Goal: Task Accomplishment & Management: Complete application form

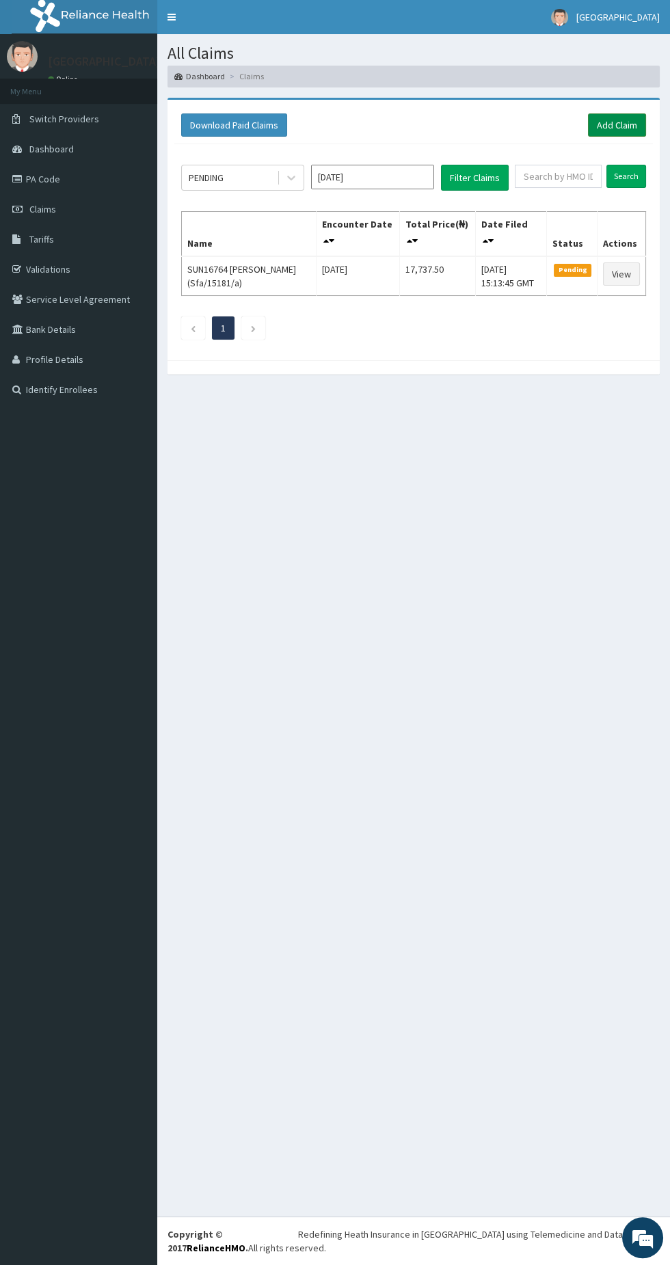
click at [613, 130] on link "Add Claim" at bounding box center [617, 124] width 58 height 23
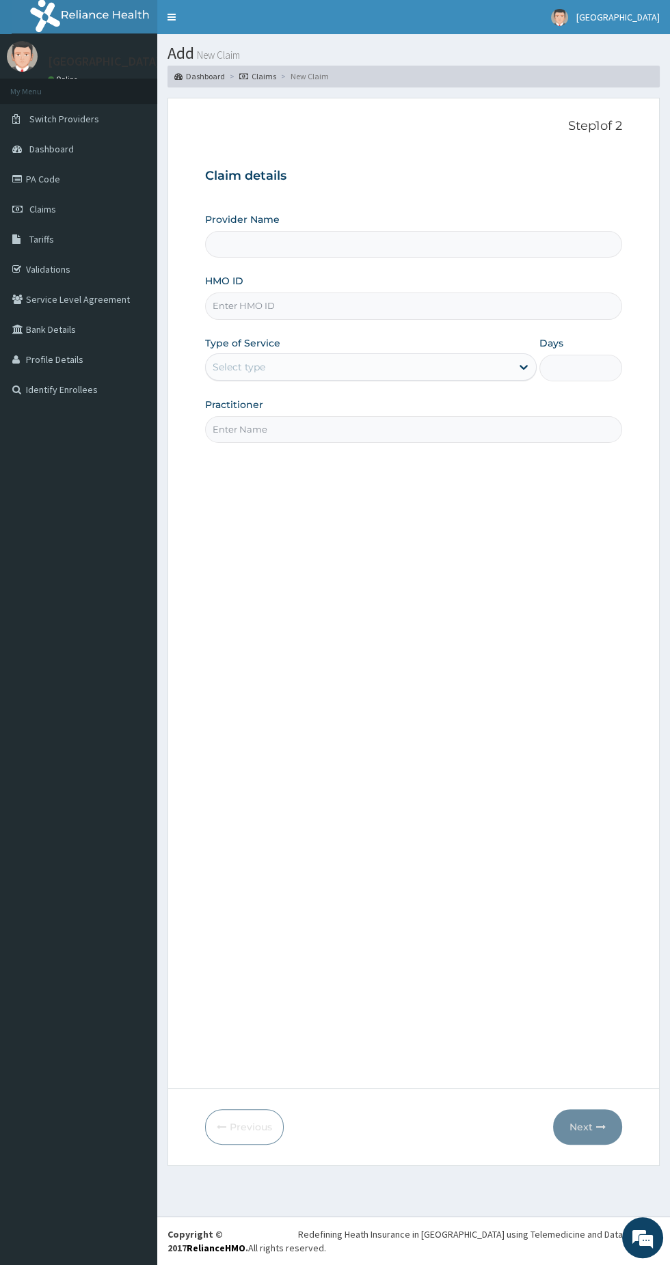
click at [251, 250] on input "Provider Name" at bounding box center [413, 244] width 417 height 27
click at [264, 305] on input "HMO ID" at bounding box center [413, 305] width 417 height 27
type input "[GEOGRAPHIC_DATA]"
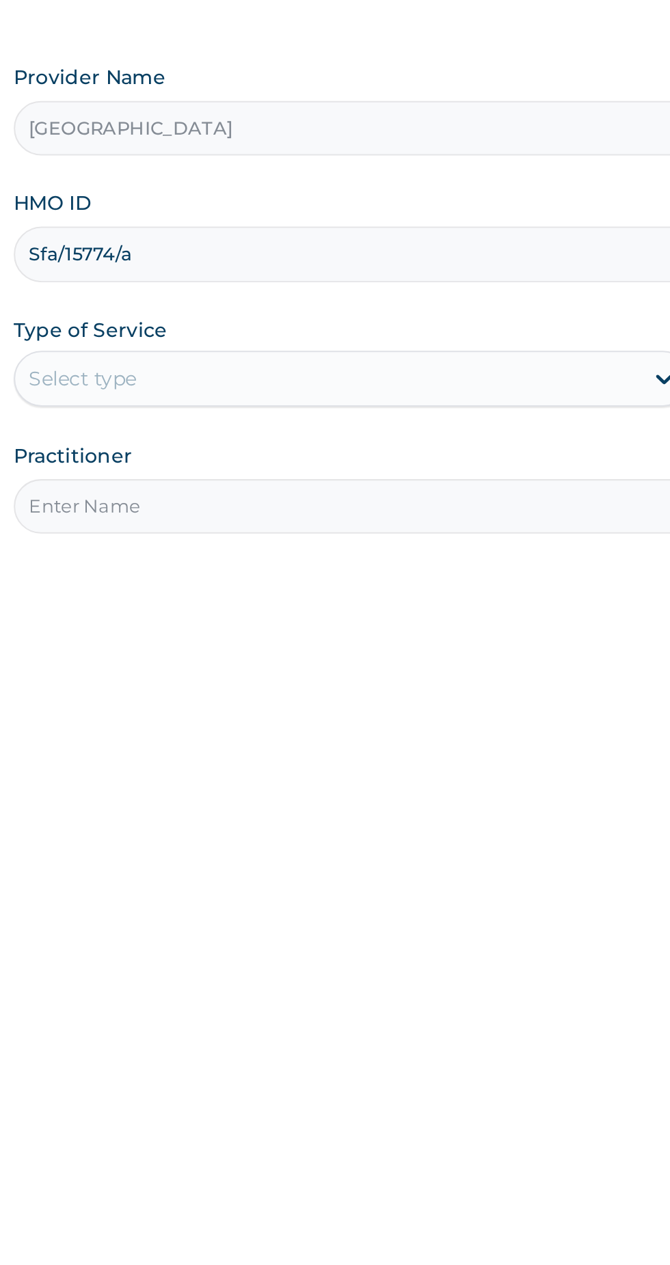
type input "Sfa/15774/a"
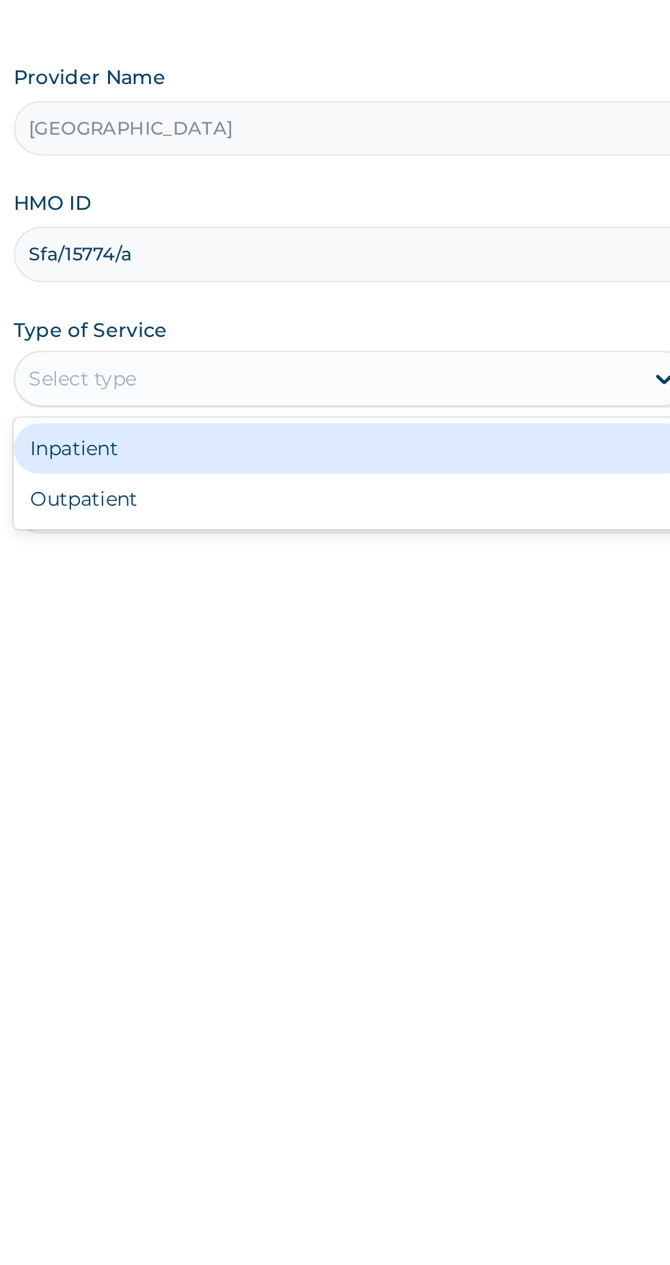
click at [252, 426] on div "Outpatient" at bounding box center [370, 425] width 331 height 25
type input "1"
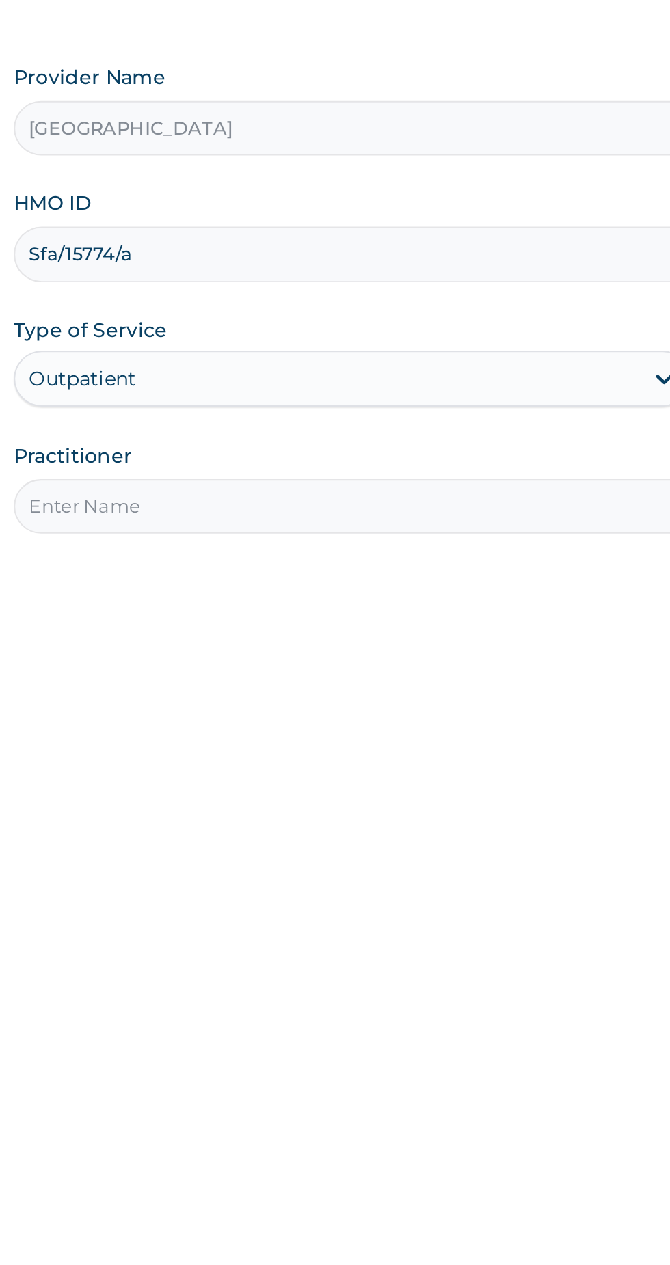
click at [259, 422] on input "Practitioner" at bounding box center [413, 429] width 417 height 27
type input "Bello Obe"
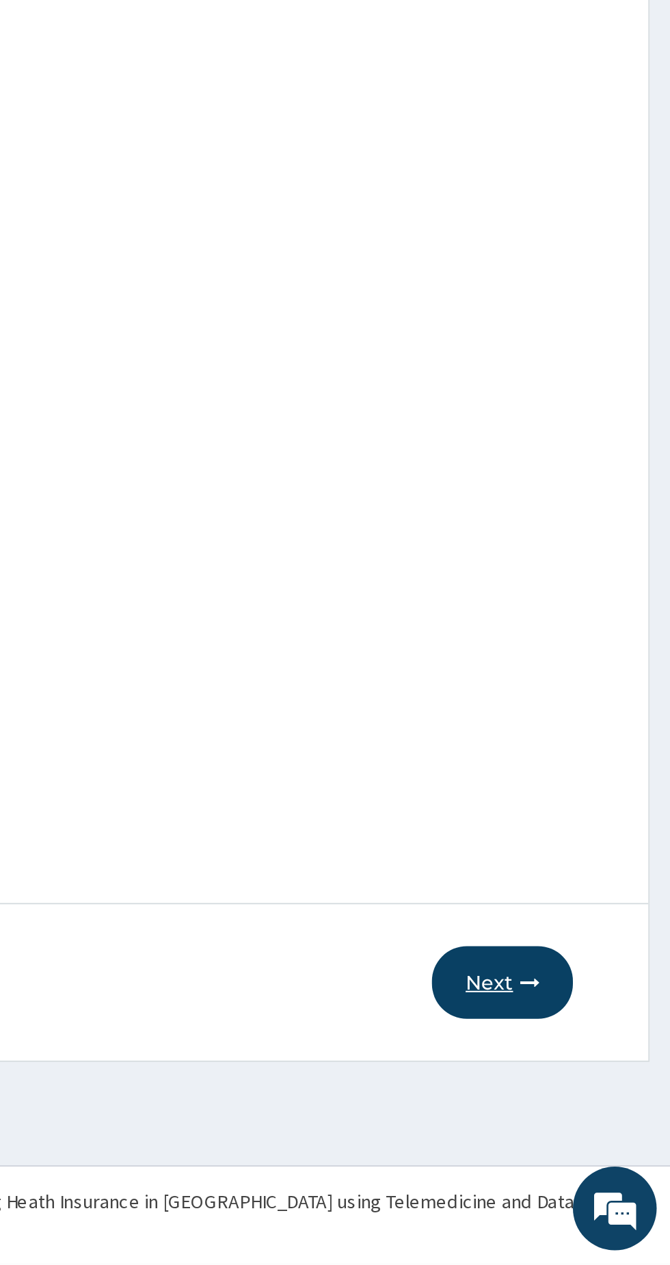
click at [599, 1118] on button "Next" at bounding box center [587, 1127] width 69 height 36
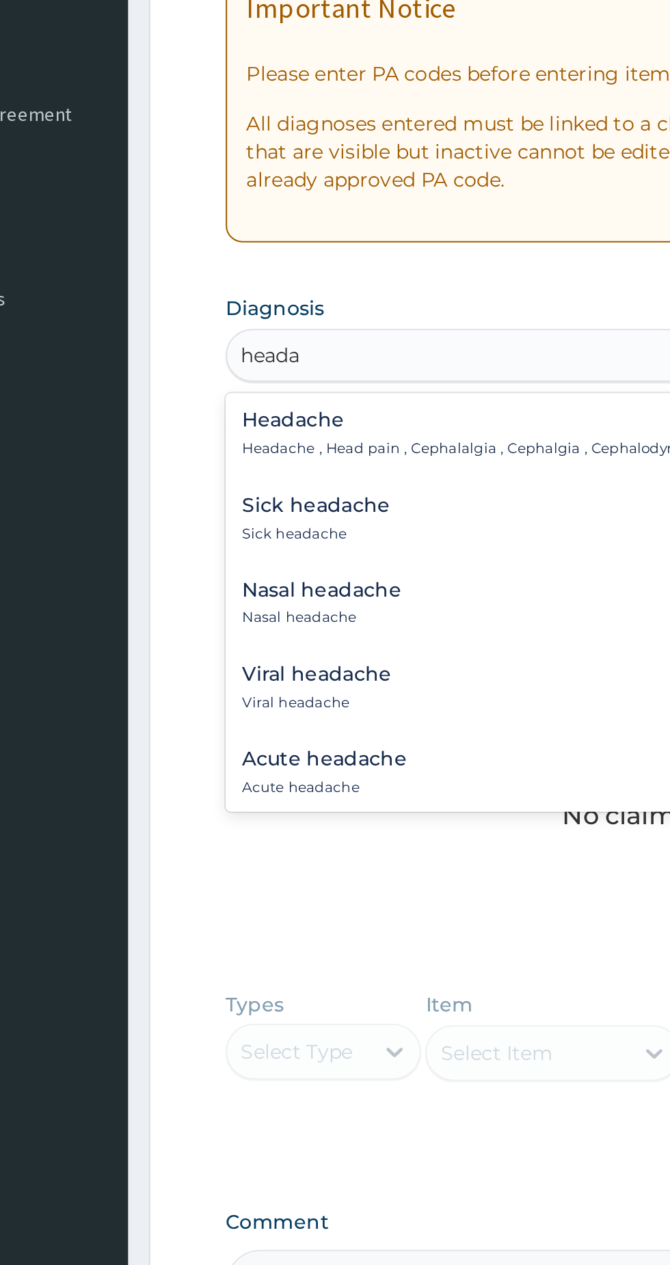
click at [242, 453] on h4 "Headache" at bounding box center [376, 449] width 327 height 10
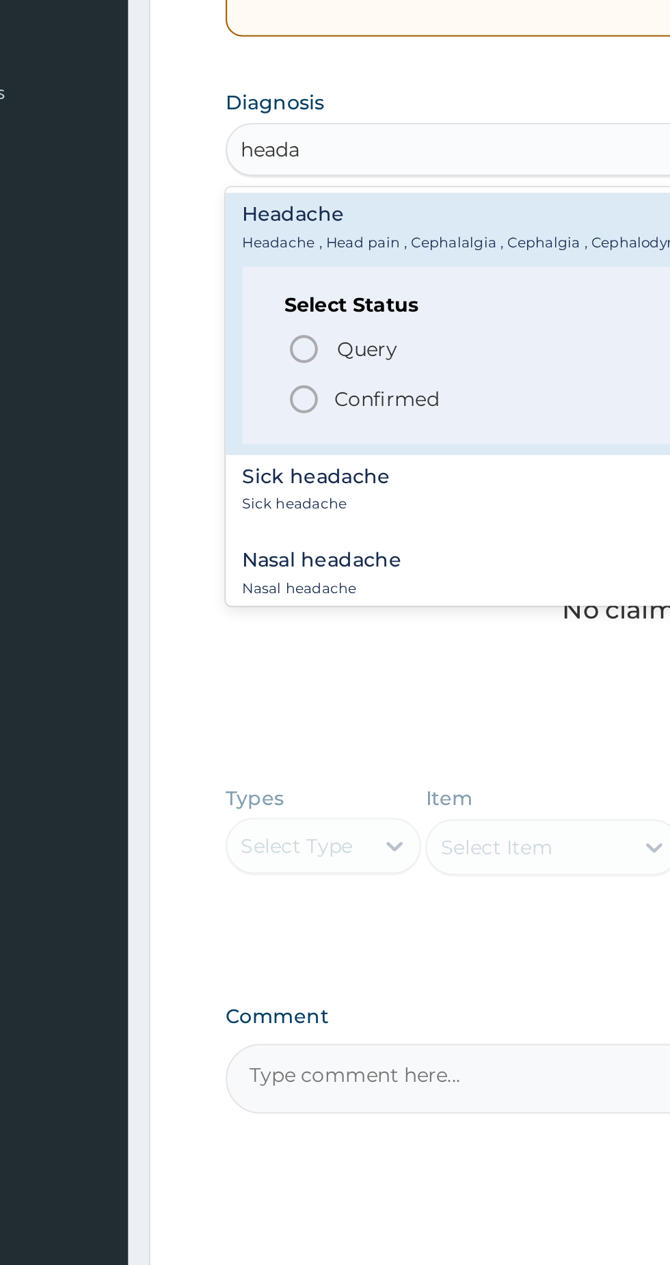
click at [245, 545] on icon "status option filled" at bounding box center [243, 540] width 16 height 16
type input "heada"
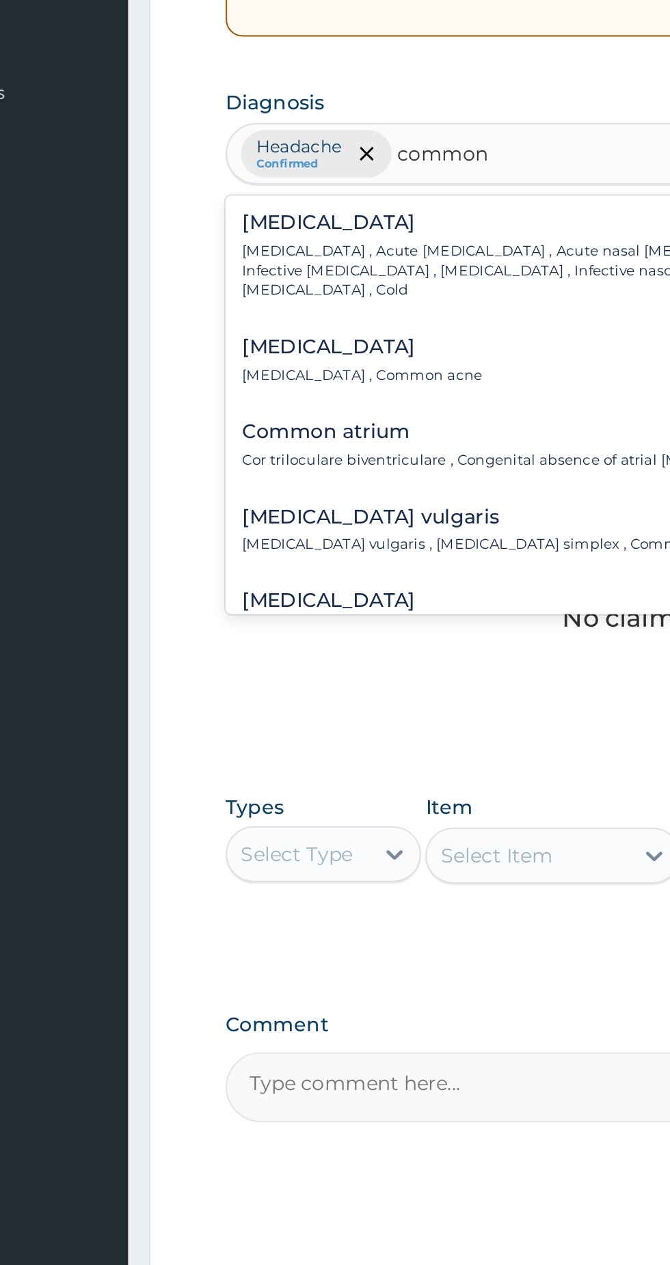
click at [245, 463] on p "Common cold , Acute coryza , Acute nasal catarrh , Acute rhinitis , Infective r…" at bounding box center [400, 477] width 374 height 29
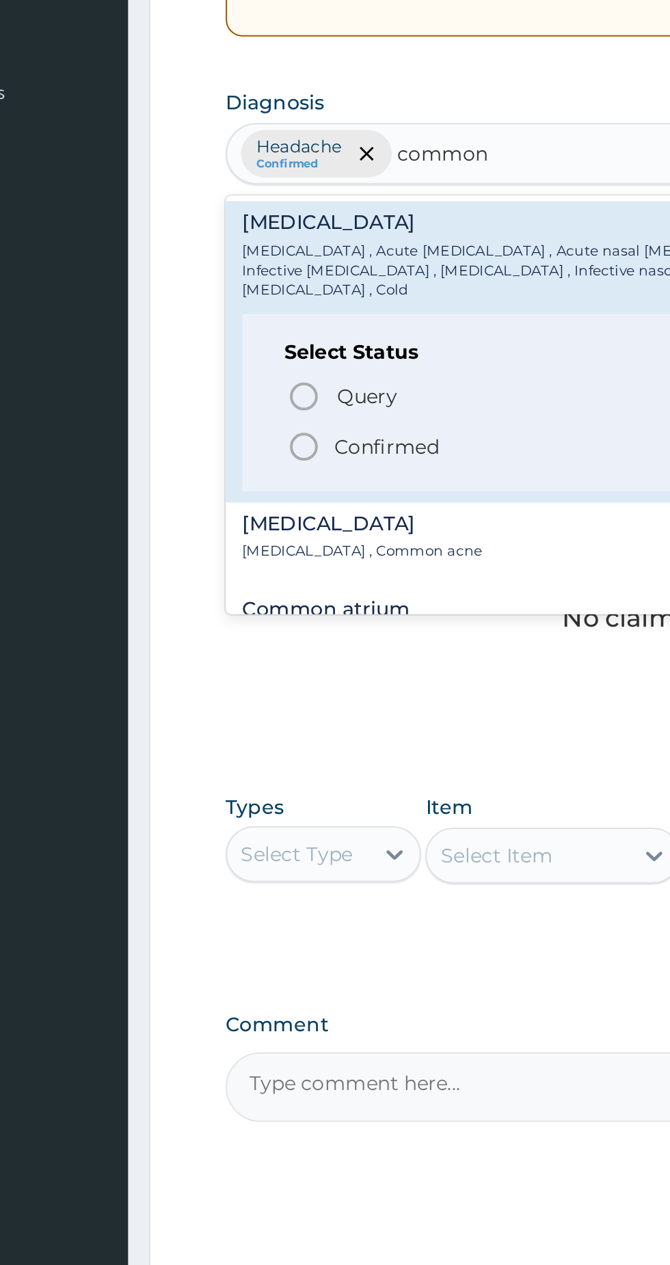
click at [244, 555] on icon "status option filled" at bounding box center [243, 563] width 16 height 16
type input "common"
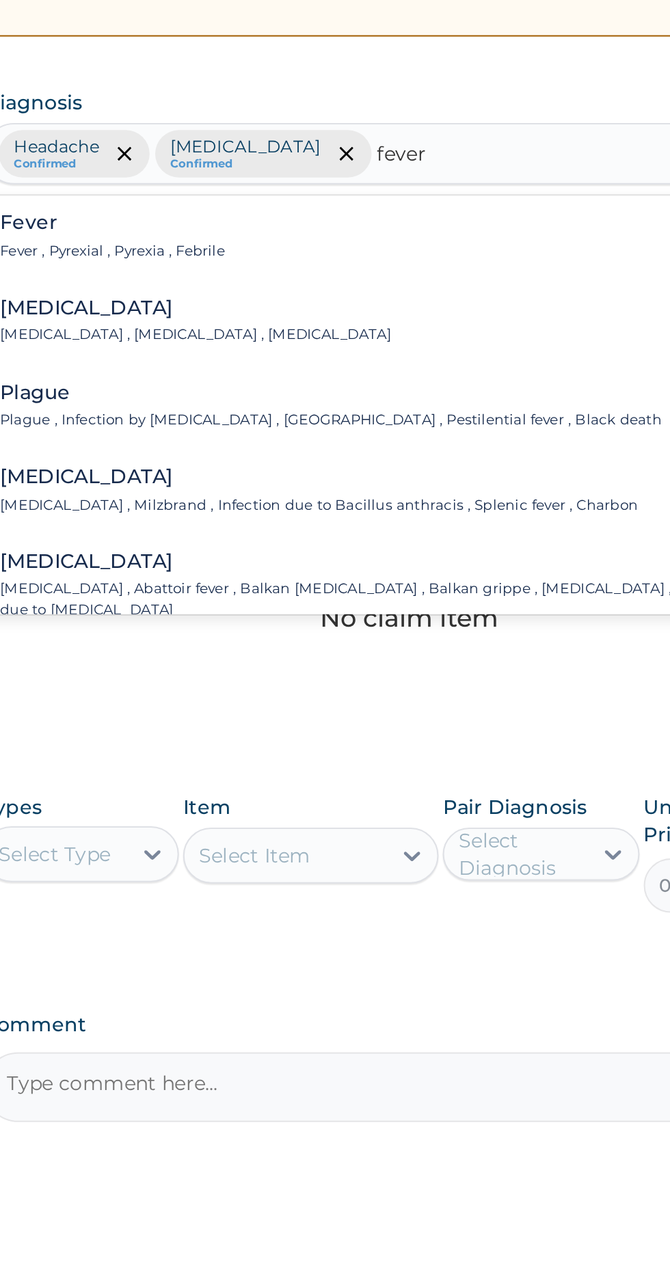
click at [285, 463] on p "Fever , Pyrexial , Pyrexia , Febrile" at bounding box center [268, 468] width 110 height 10
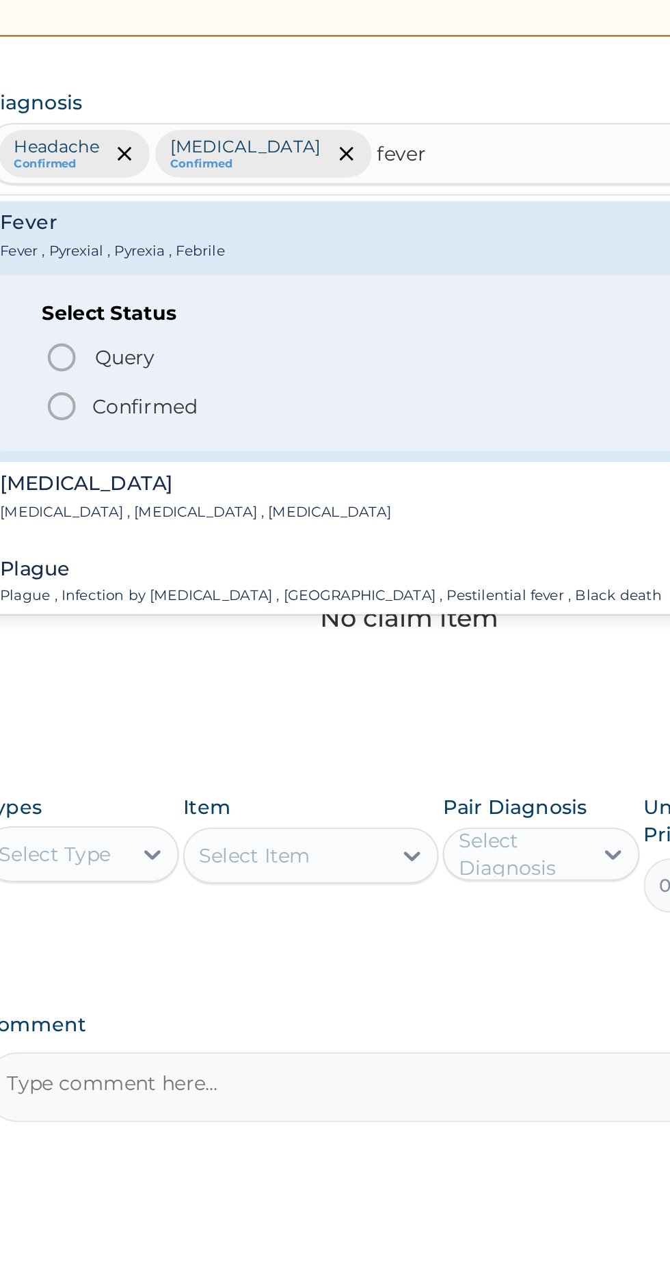
click at [242, 537] on icon "status option filled" at bounding box center [243, 543] width 16 height 16
type input "fever"
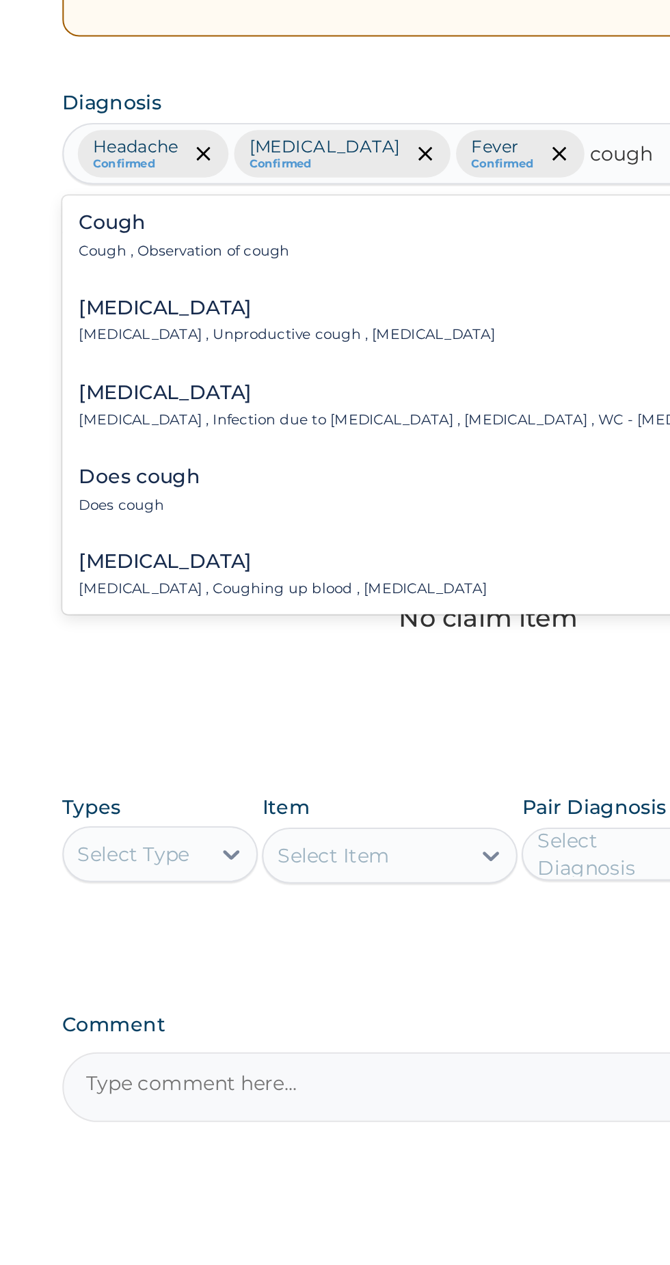
click at [227, 458] on div "Cough Cough , Observation of cough" at bounding box center [264, 460] width 103 height 24
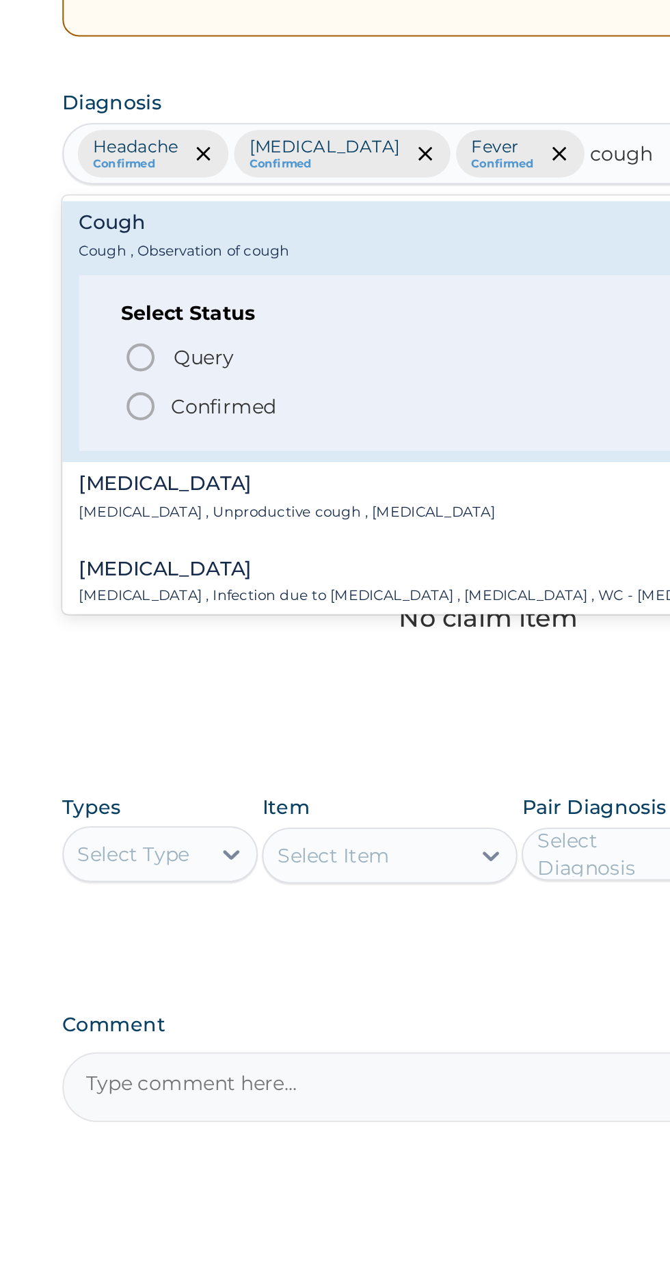
click at [238, 536] on icon "status option filled" at bounding box center [243, 543] width 16 height 16
type input "cough"
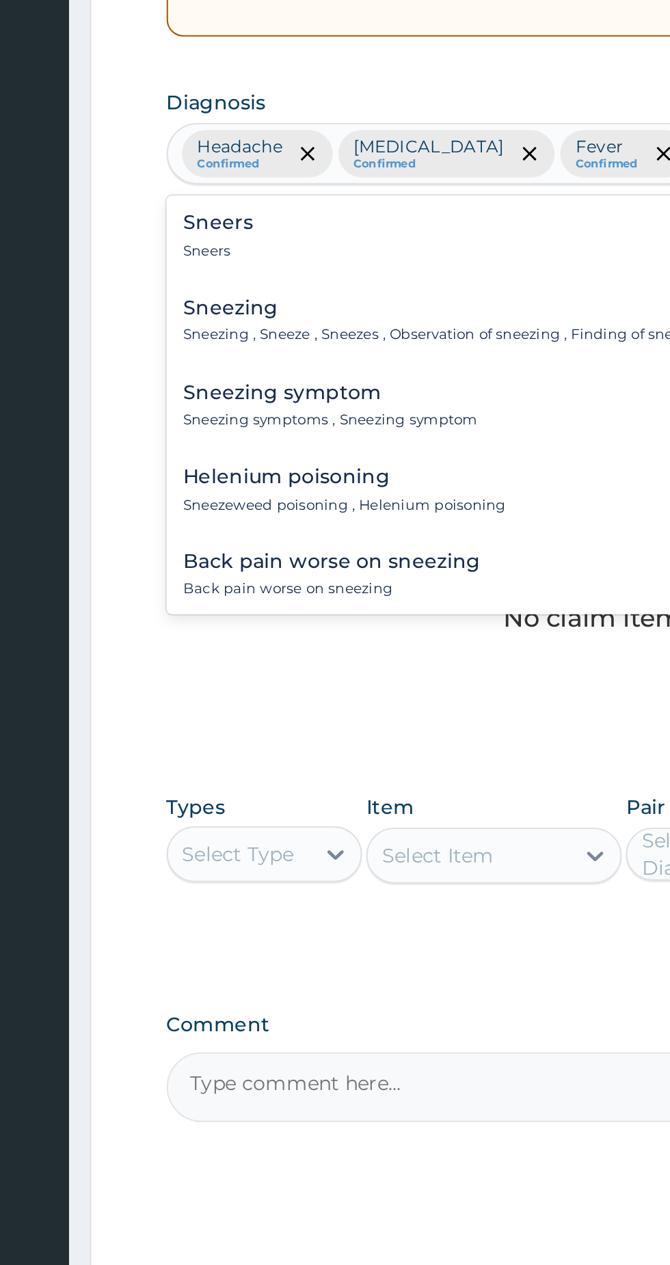
click at [239, 505] on p "Sneezing , Sneeze , Sneezes , Observation of sneezing , Finding of sneezing" at bounding box center [342, 509] width 259 height 10
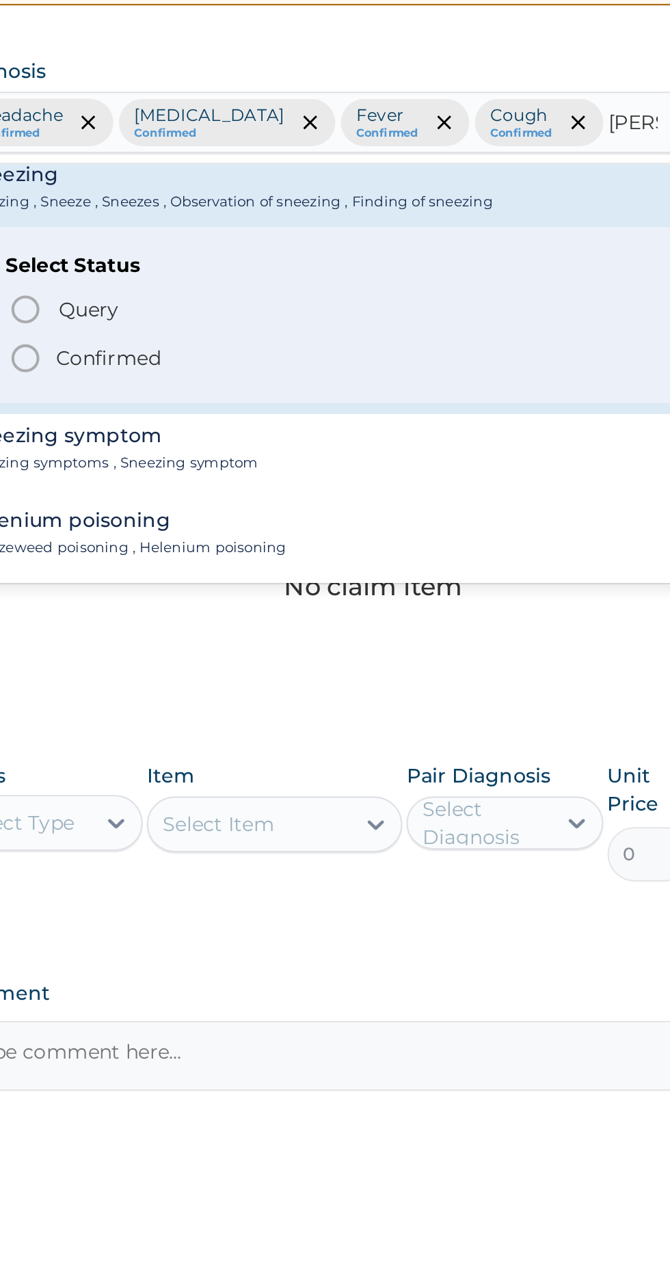
scroll to position [57, 0]
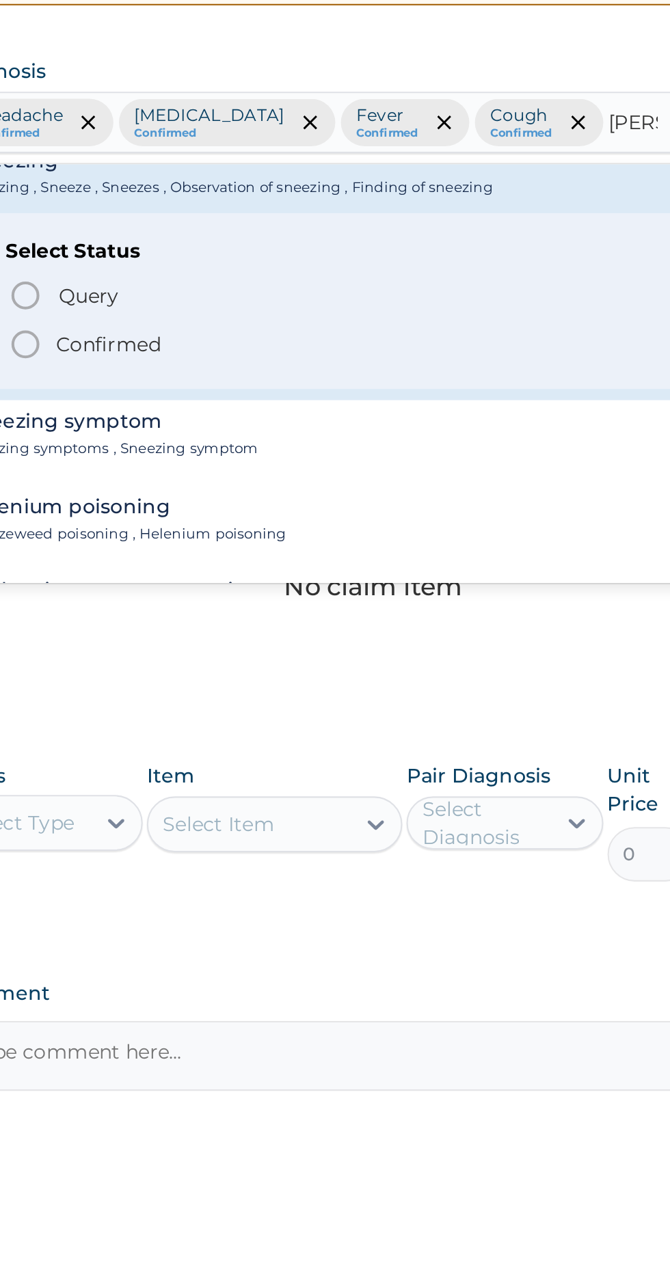
click at [251, 521] on span "Confirmed" at bounding box center [414, 528] width 358 height 16
type input "snee"
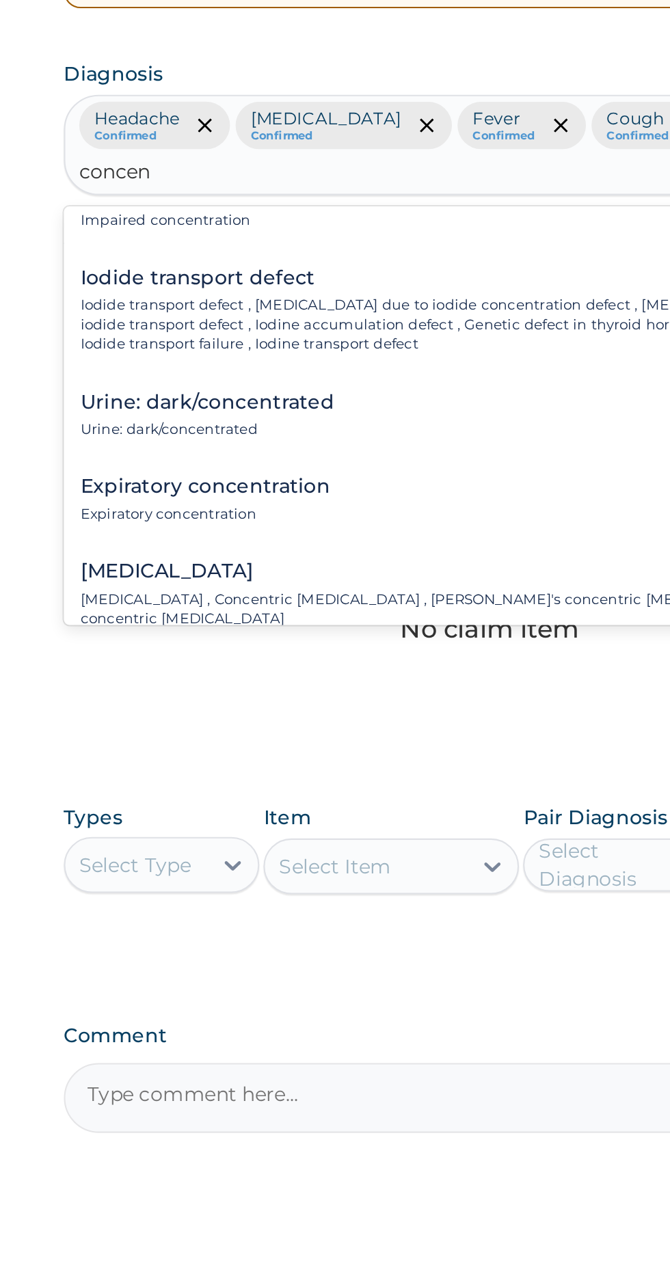
scroll to position [241, 0]
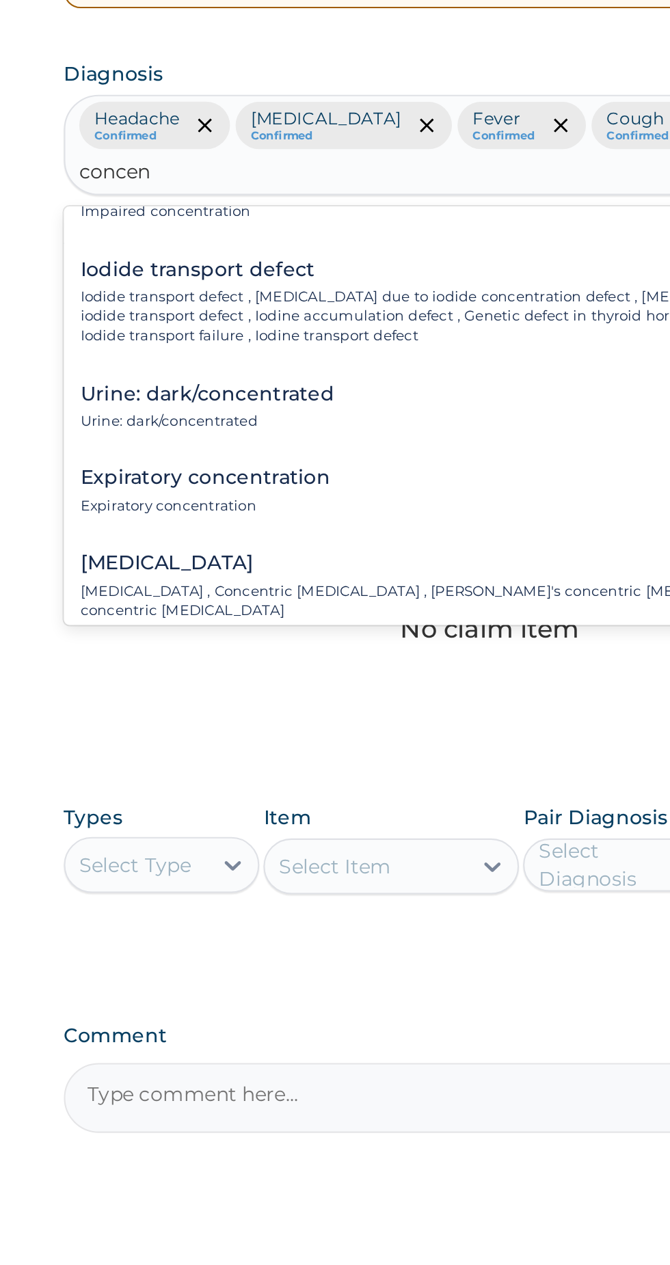
click at [237, 555] on h4 "Urine: dark/concentrated" at bounding box center [275, 551] width 124 height 10
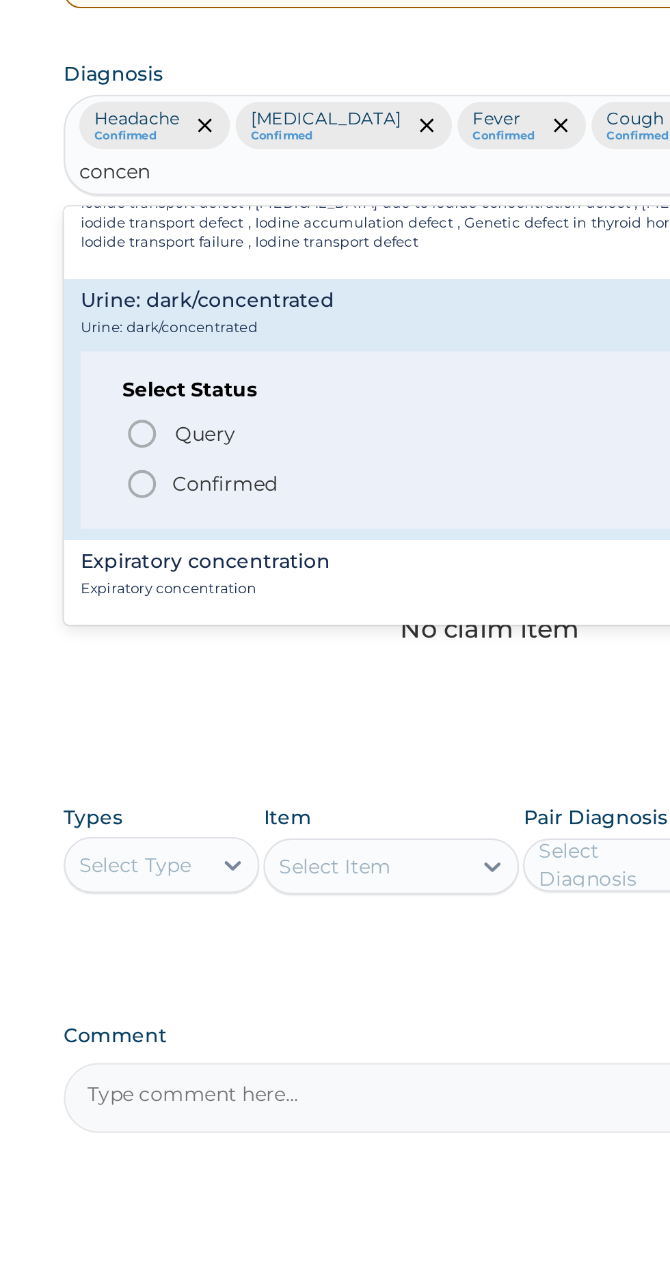
scroll to position [290, 0]
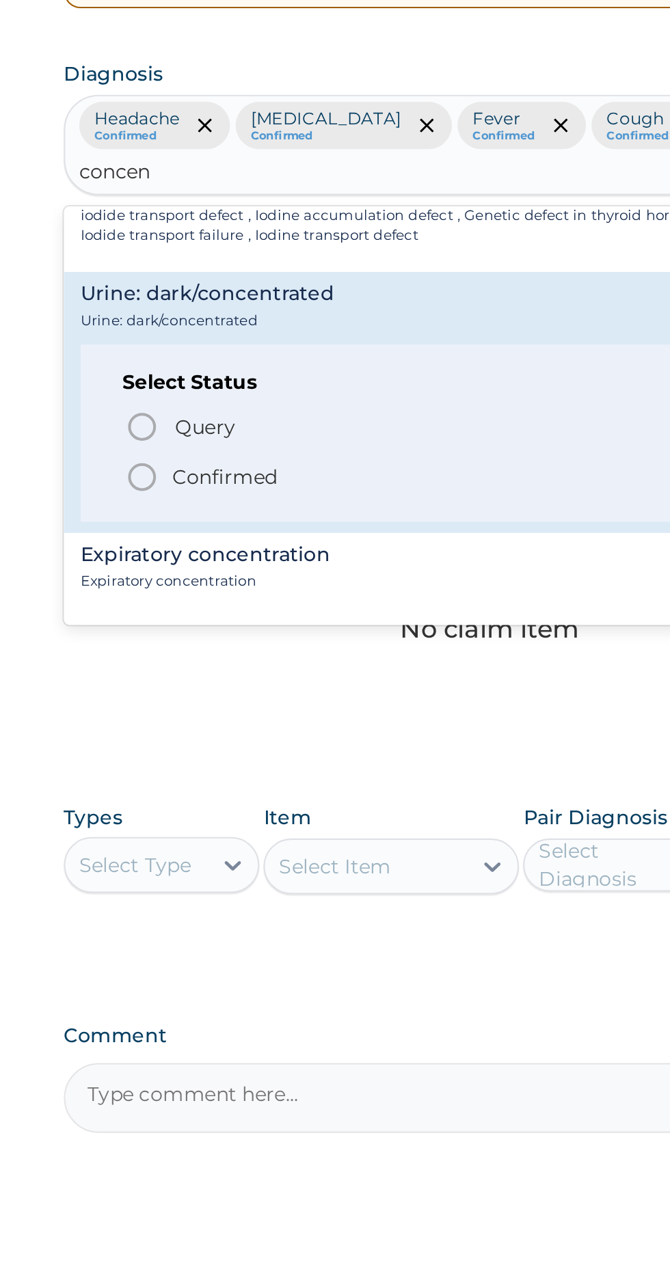
click at [238, 590] on icon "status option filled" at bounding box center [243, 591] width 16 height 16
type input "concen"
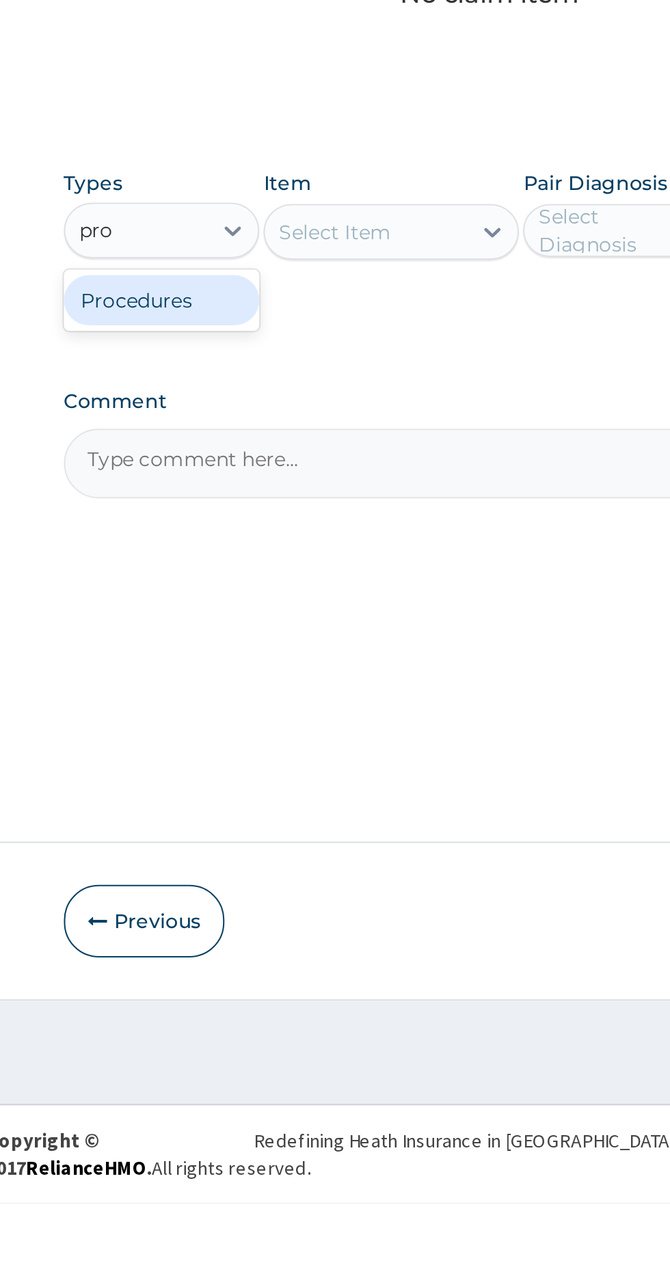
click at [223, 819] on div "Procedures" at bounding box center [253, 822] width 96 height 25
type input "pro"
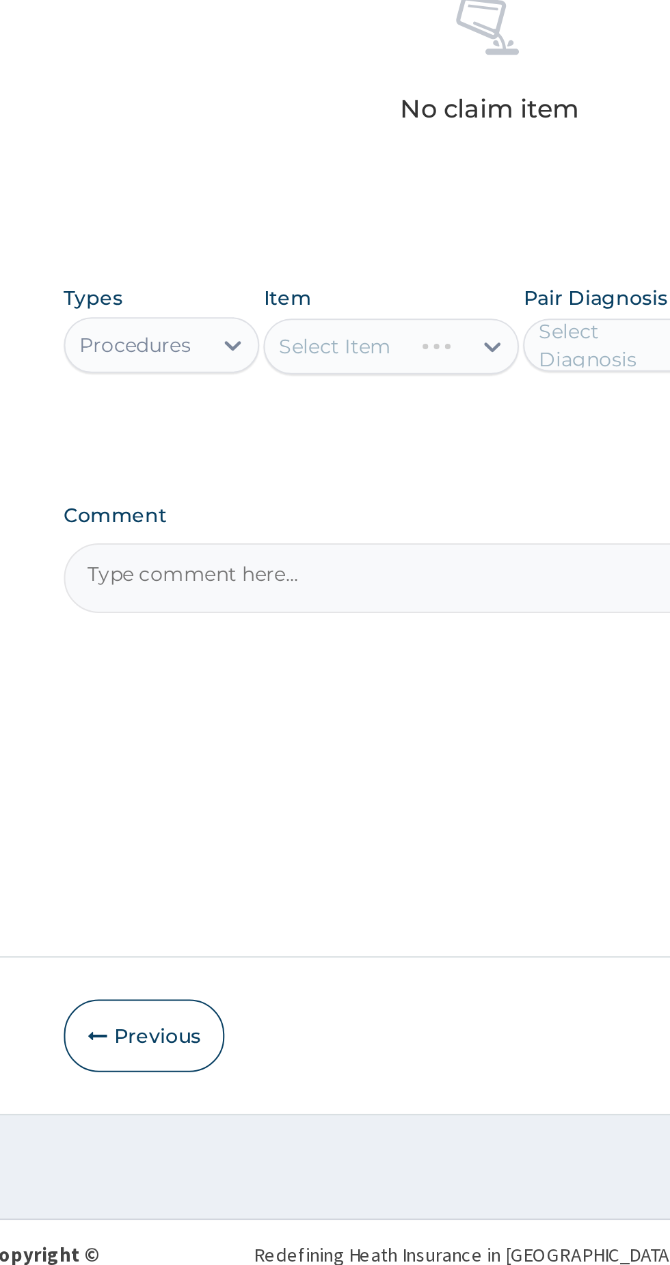
click at [346, 789] on div "Select Item" at bounding box center [365, 788] width 125 height 27
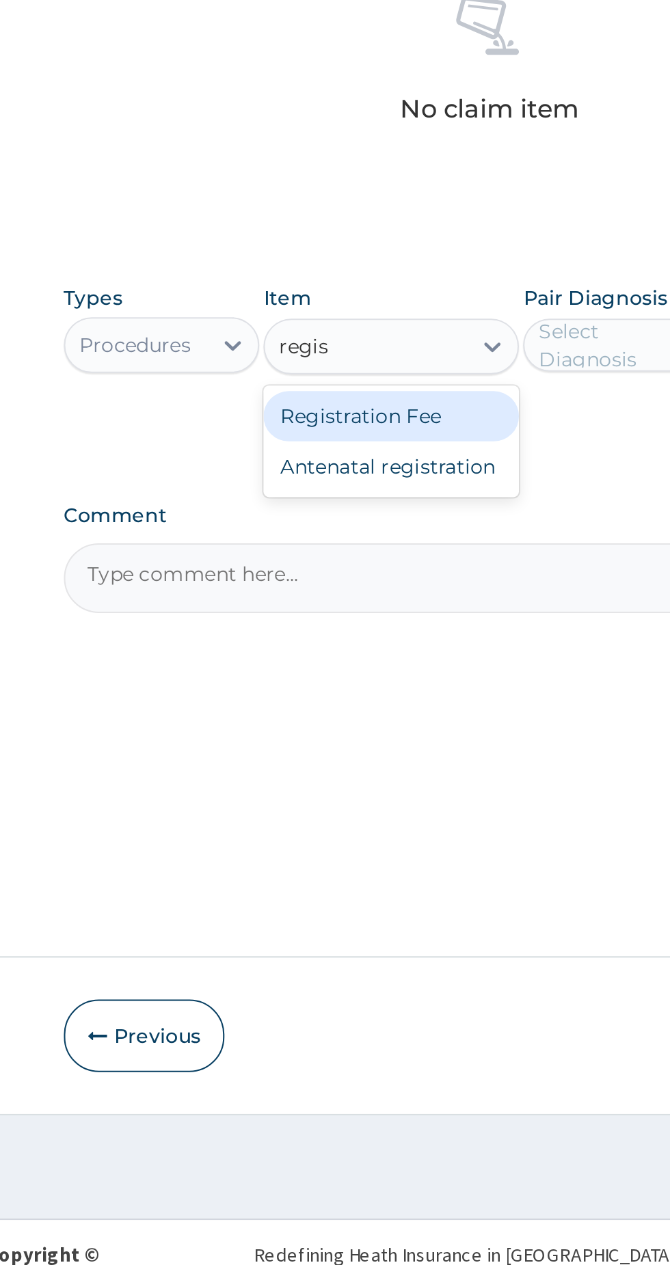
click at [338, 820] on div "Registration Fee" at bounding box center [365, 823] width 125 height 25
type input "regis"
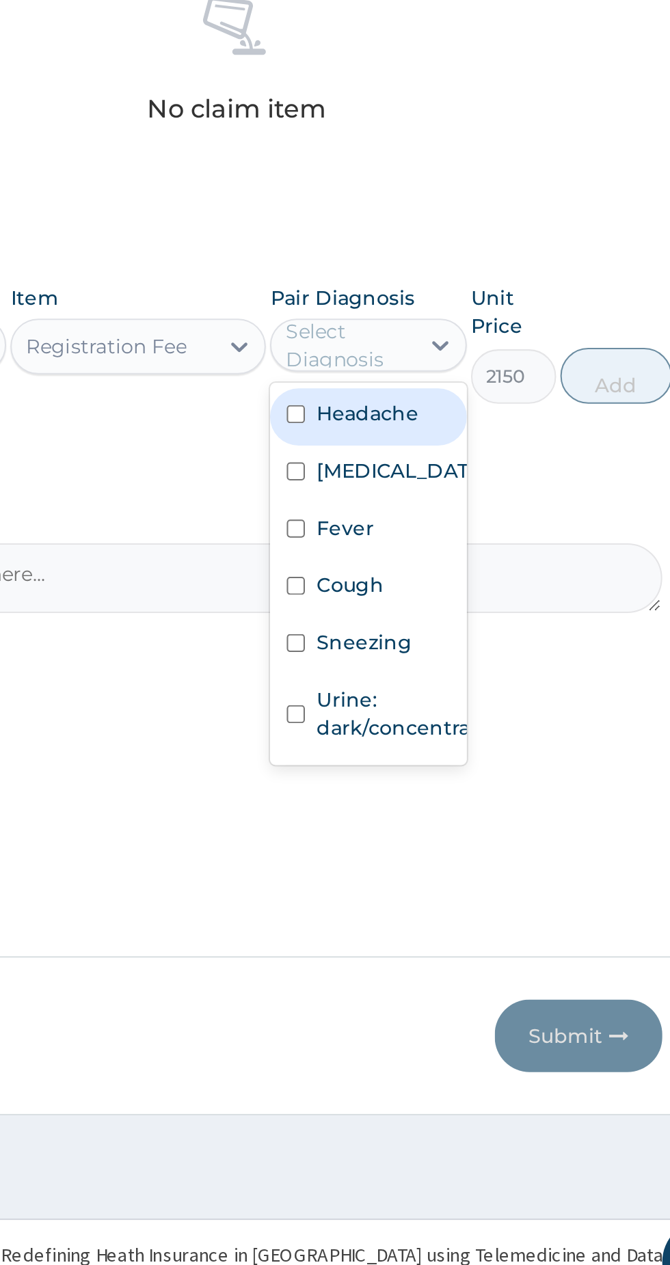
click at [453, 838] on div "Common cold" at bounding box center [478, 852] width 96 height 28
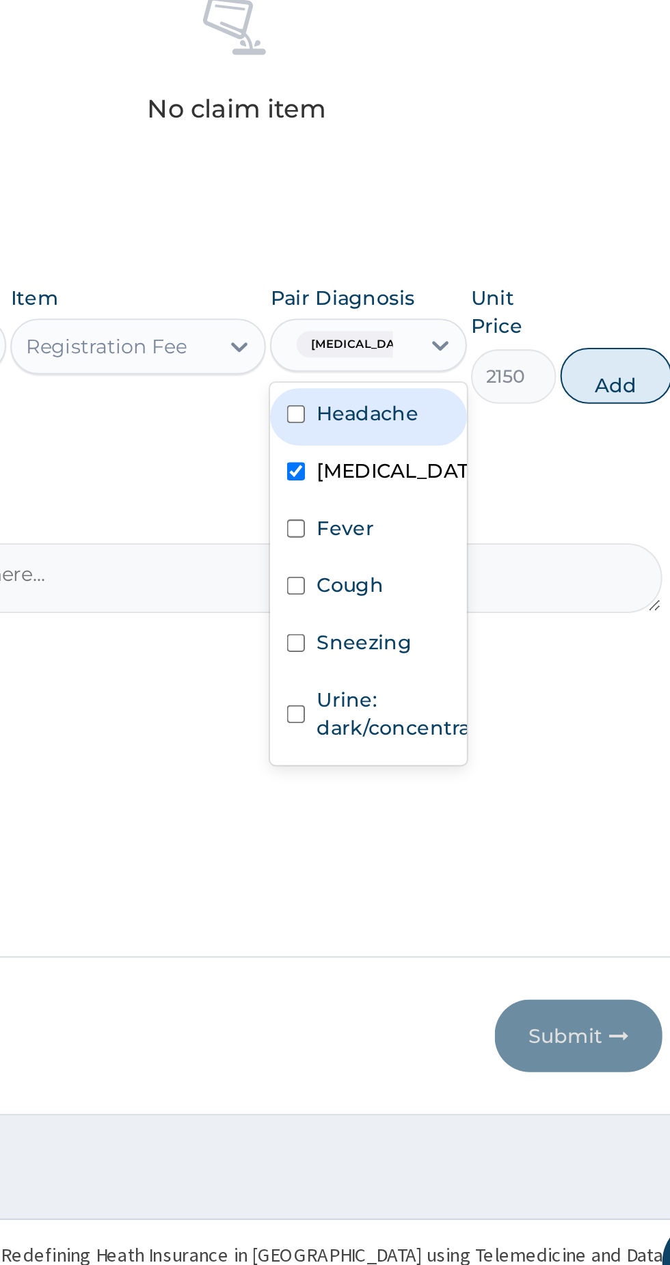
click at [437, 838] on div "Headache Common cold Fever Cough Sneezing Urine: dark/concentrated" at bounding box center [478, 900] width 96 height 187
click at [442, 821] on input "checkbox" at bounding box center [442, 822] width 9 height 9
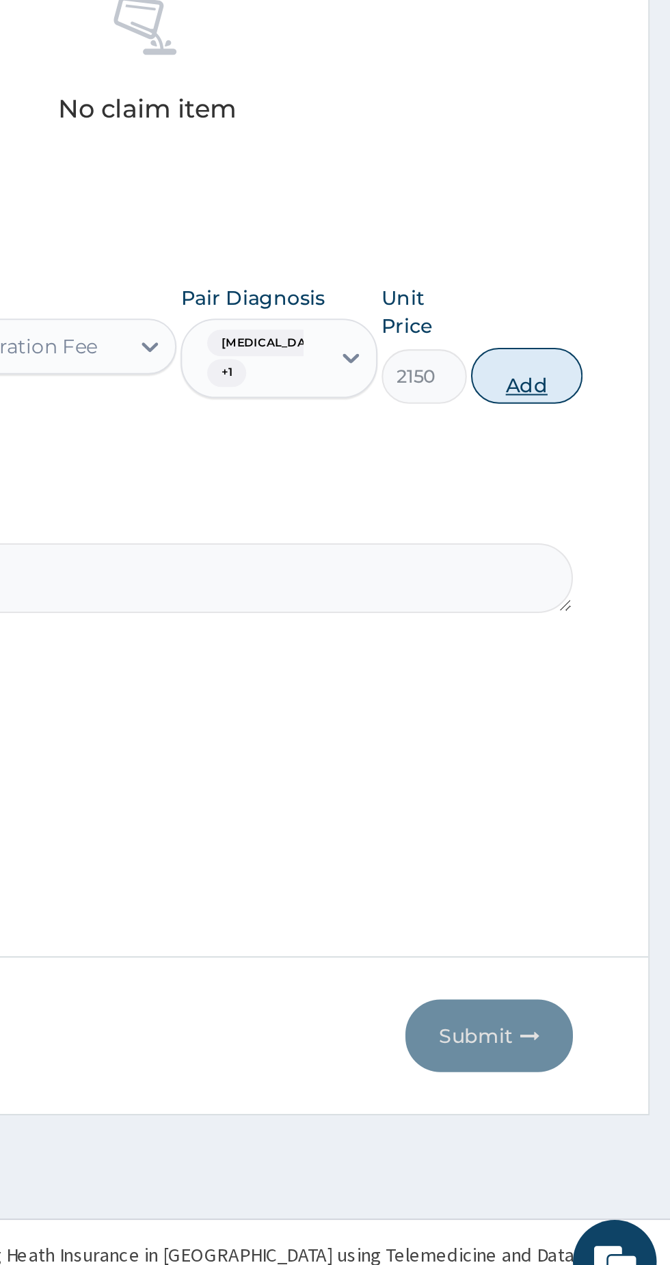
click at [607, 803] on button "Add" at bounding box center [599, 803] width 55 height 27
type input "0"
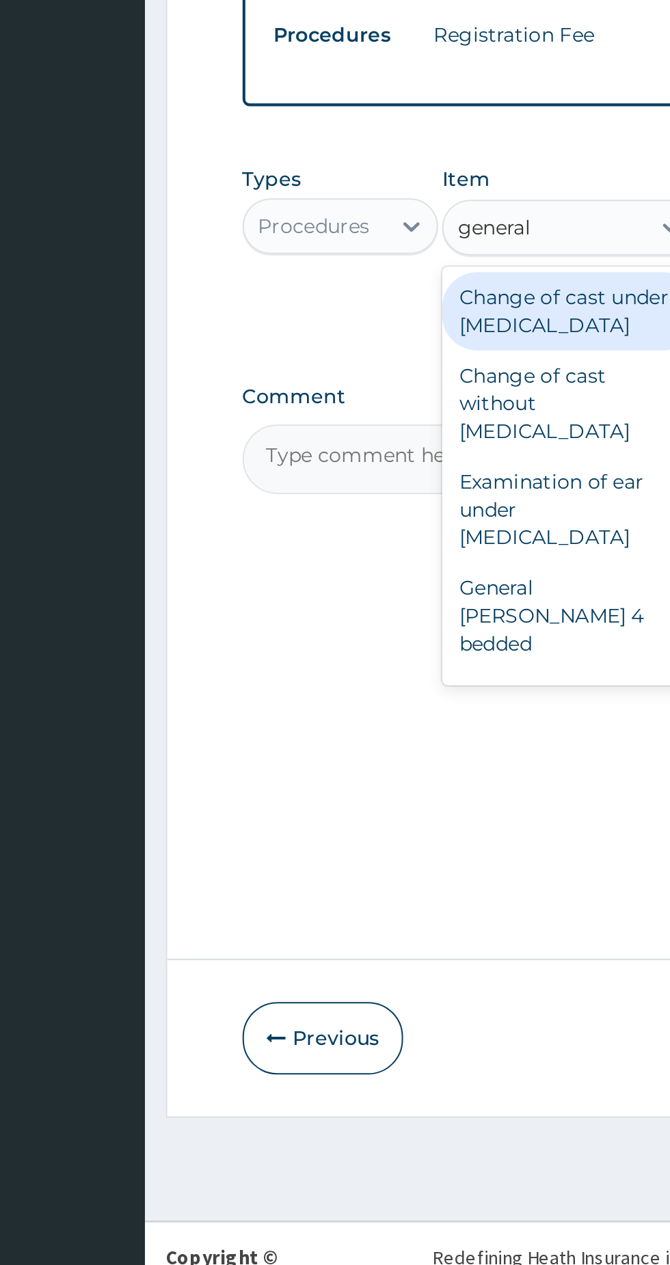
scroll to position [0, 0]
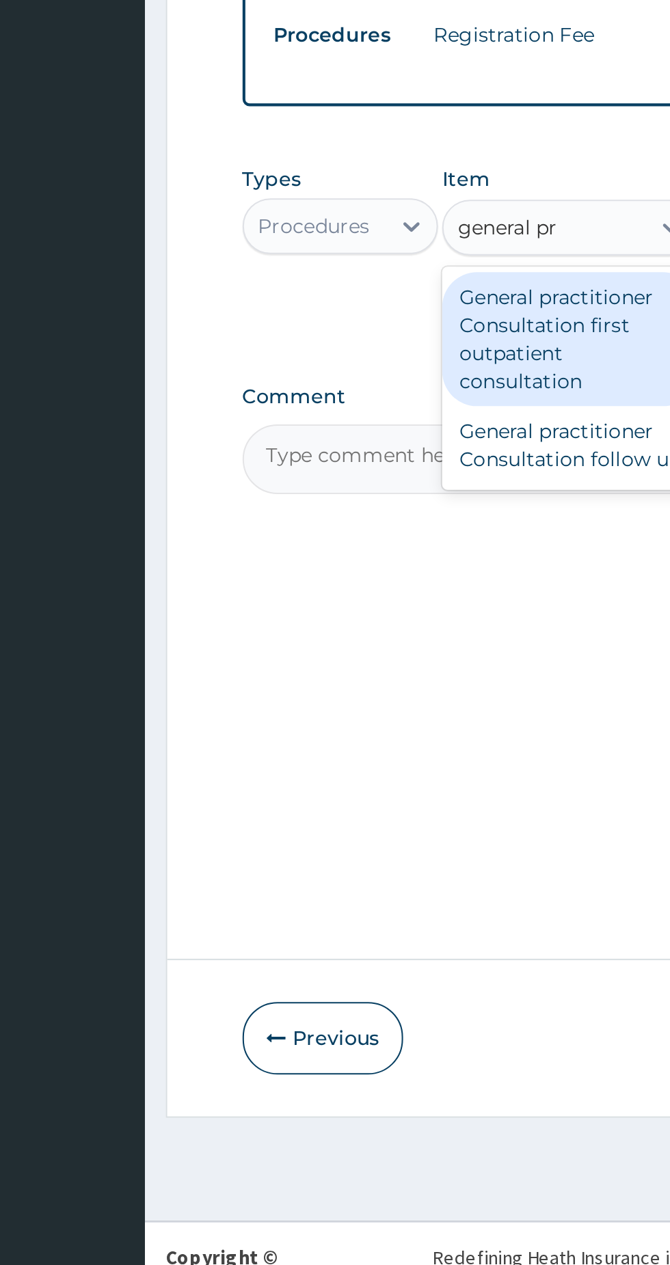
click at [342, 776] on div "General practitioner Consultation first outpatient consultation" at bounding box center [365, 785] width 125 height 66
type input "general pr"
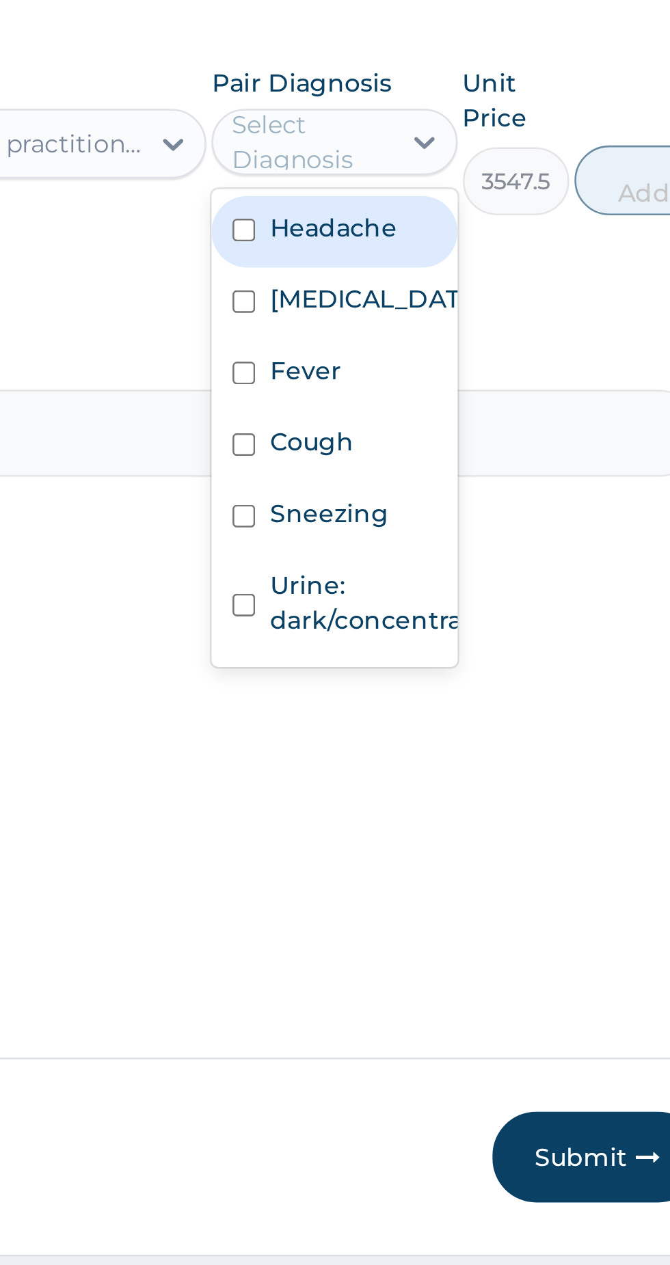
click at [441, 823] on input "checkbox" at bounding box center [442, 819] width 9 height 9
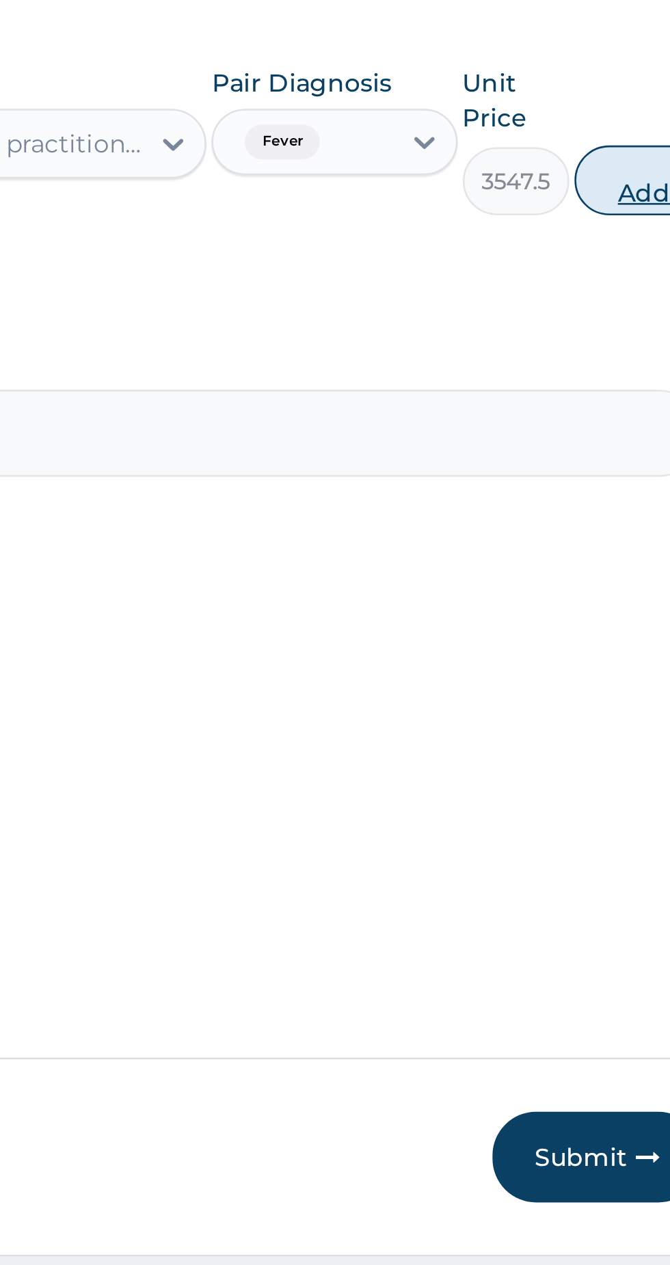
click at [593, 731] on button "Add" at bounding box center [599, 743] width 55 height 27
type input "0"
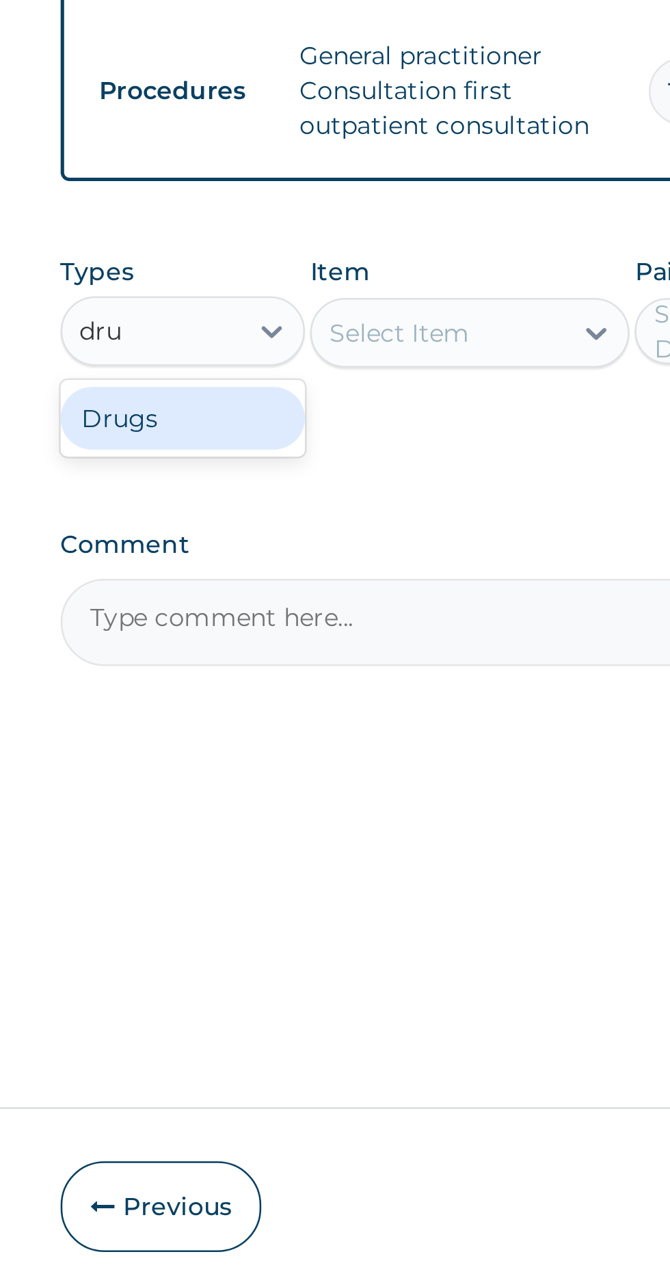
click at [237, 813] on div "Drugs" at bounding box center [253, 817] width 96 height 25
type input "dru"
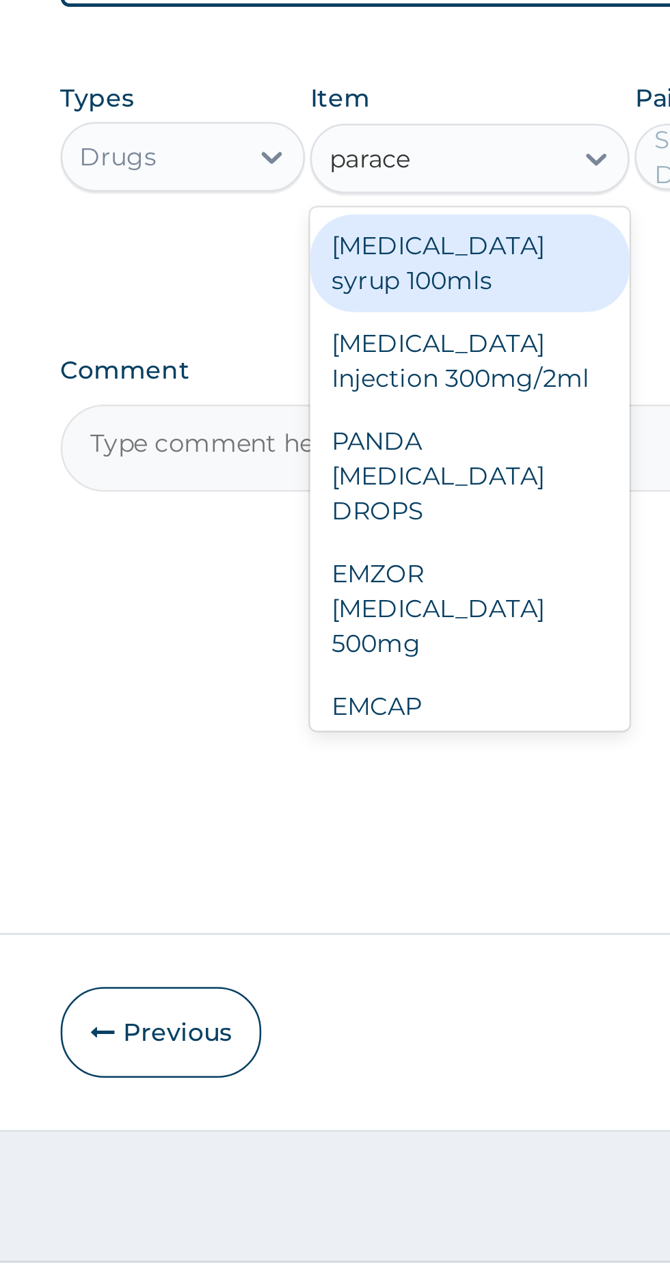
click at [346, 864] on div "PARACETAMOL Injection 300mg/2ml" at bounding box center [365, 863] width 125 height 38
type input "parace"
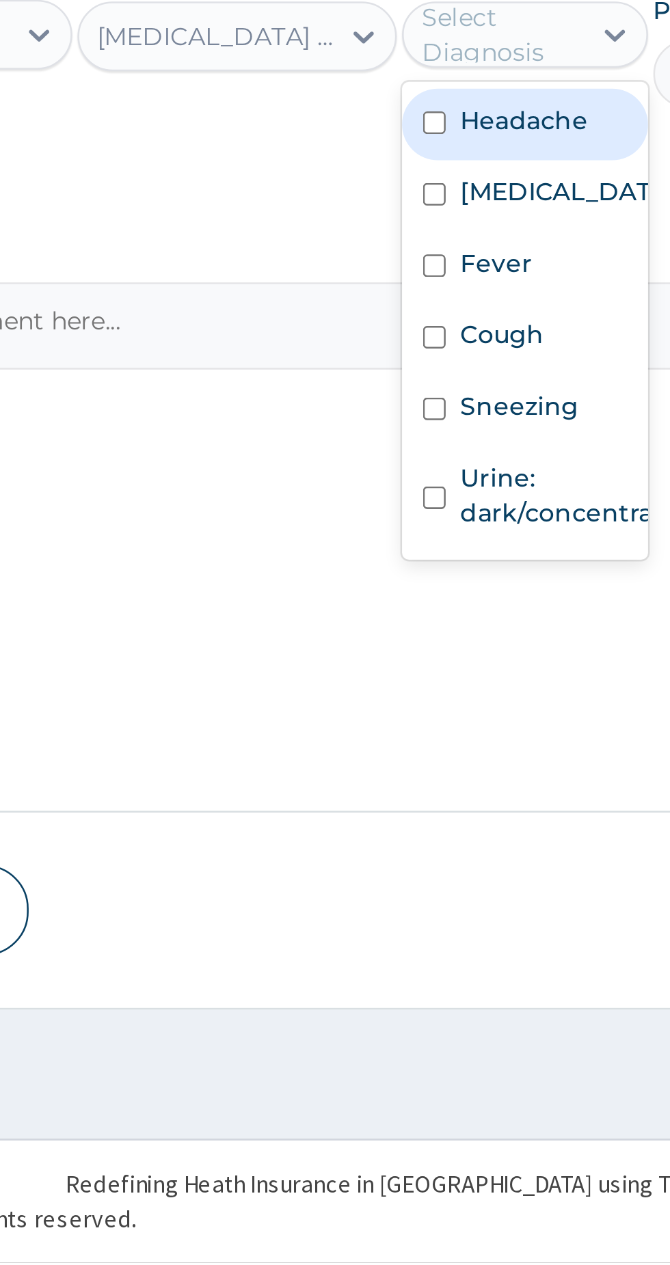
click at [441, 879] on input "checkbox" at bounding box center [442, 874] width 9 height 9
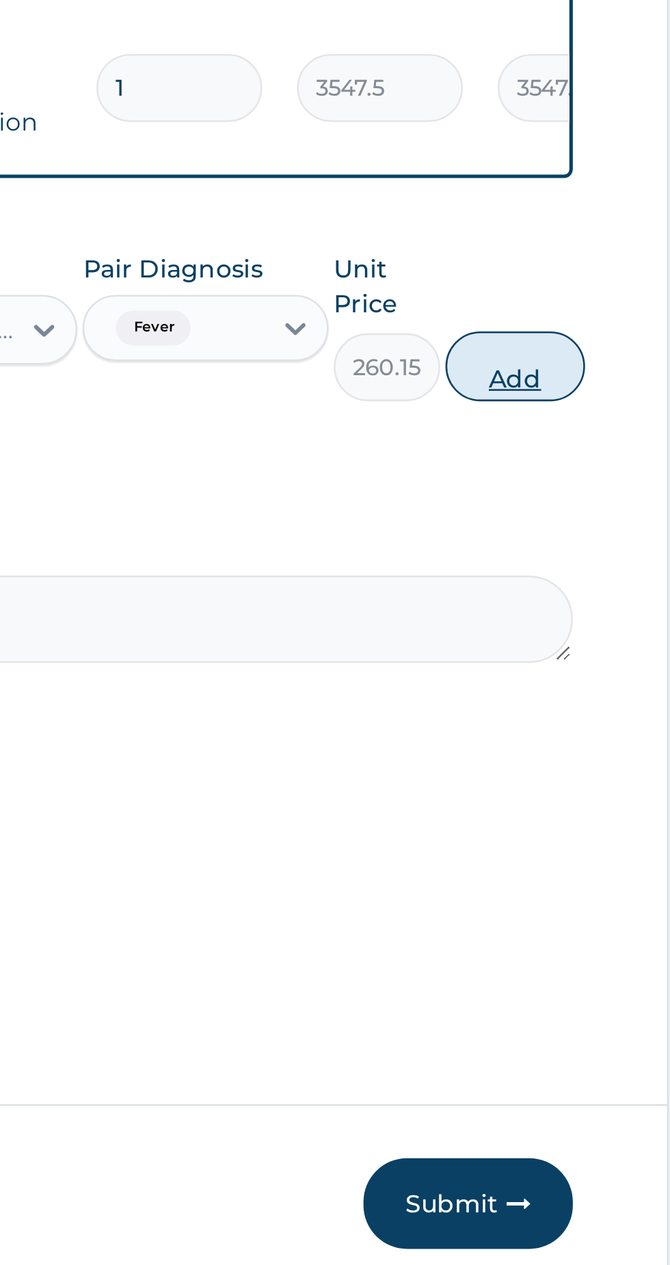
click at [605, 796] on button "Add" at bounding box center [599, 798] width 55 height 27
type input "0"
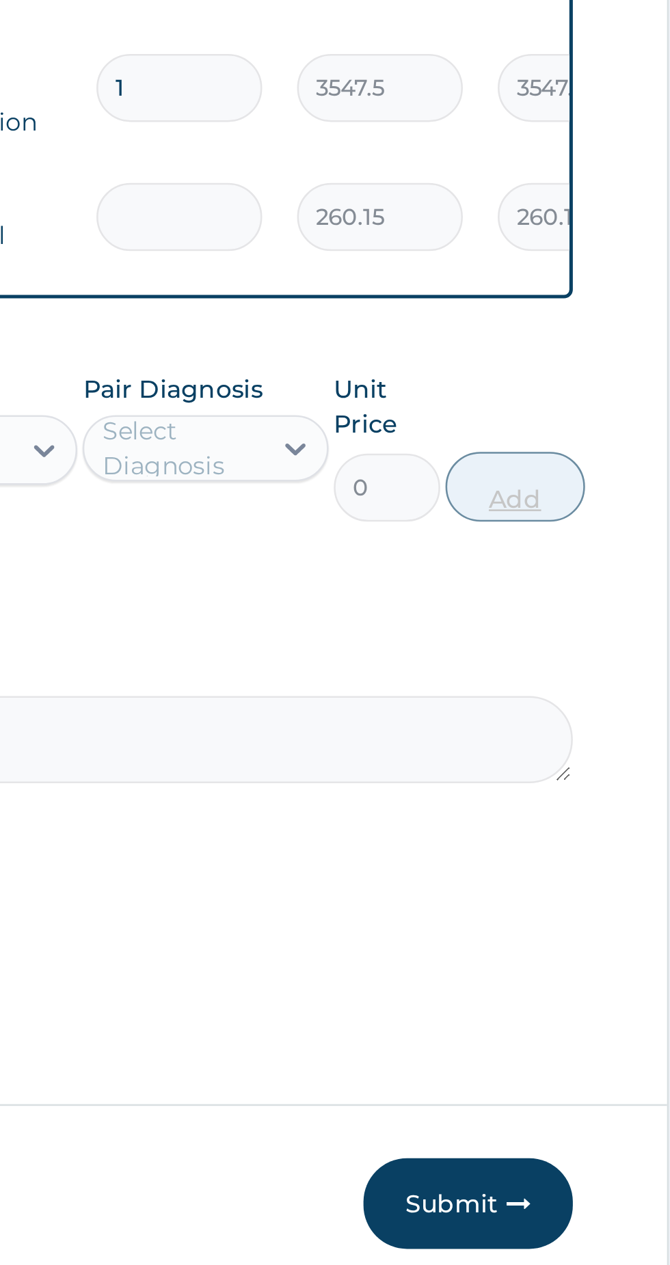
type input "0.00"
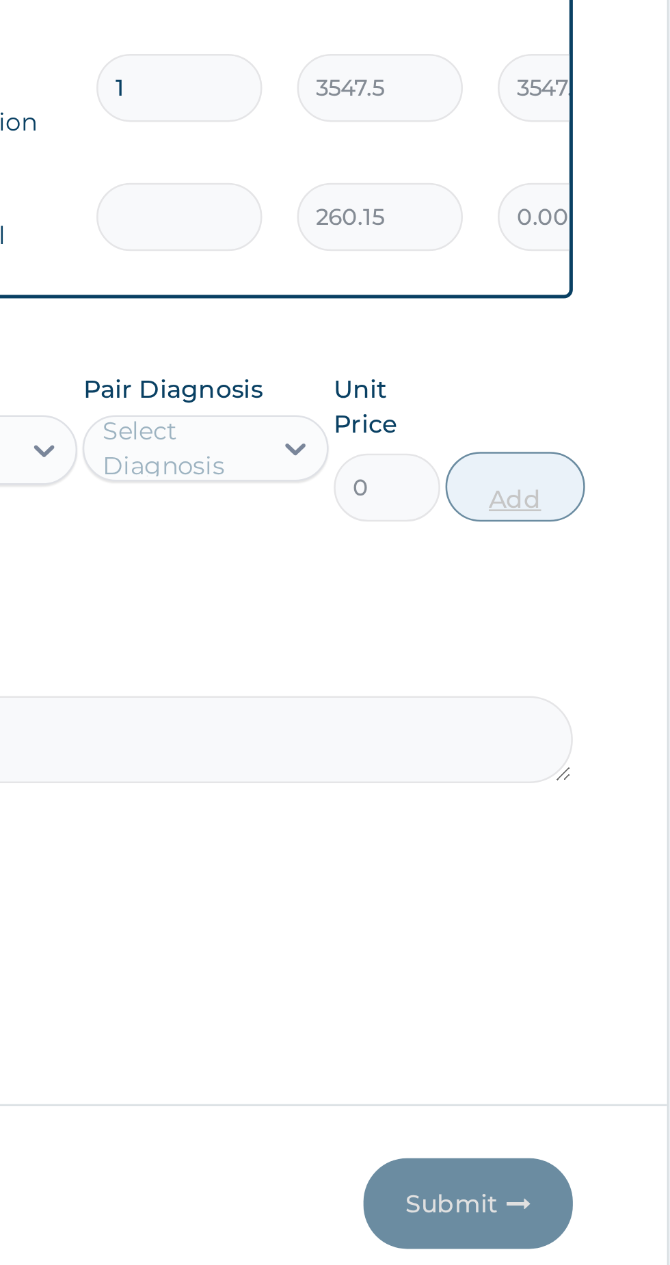
type input "2"
type input "520.30"
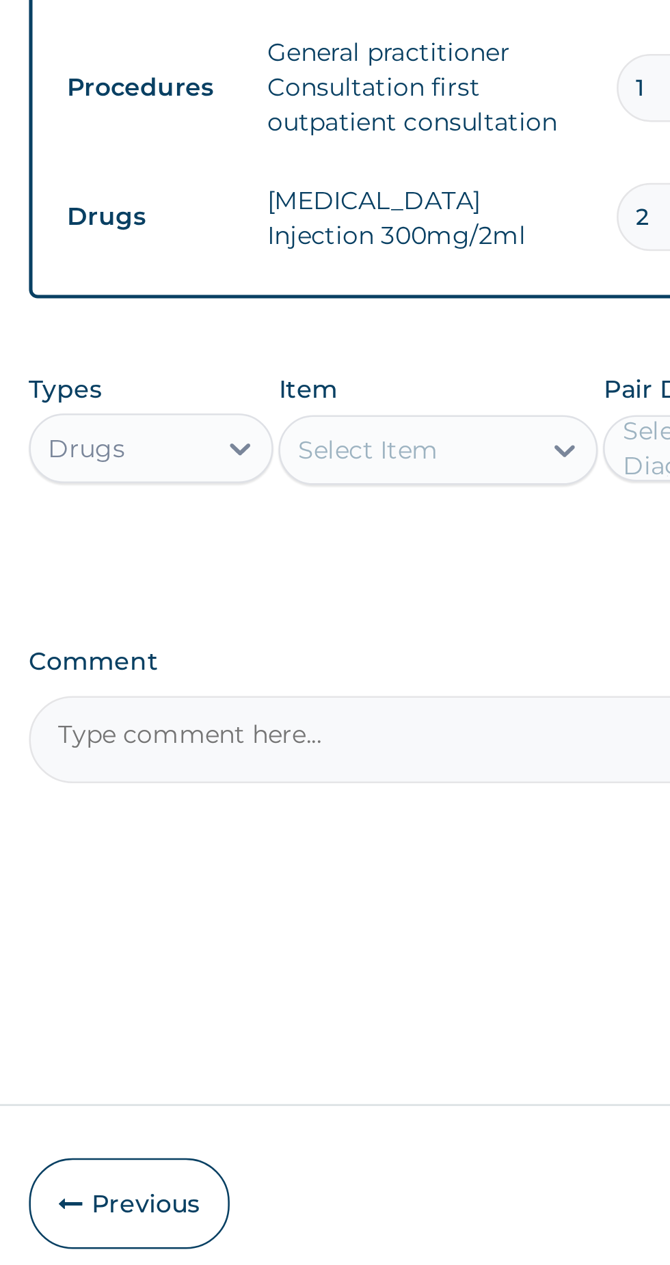
type input "2"
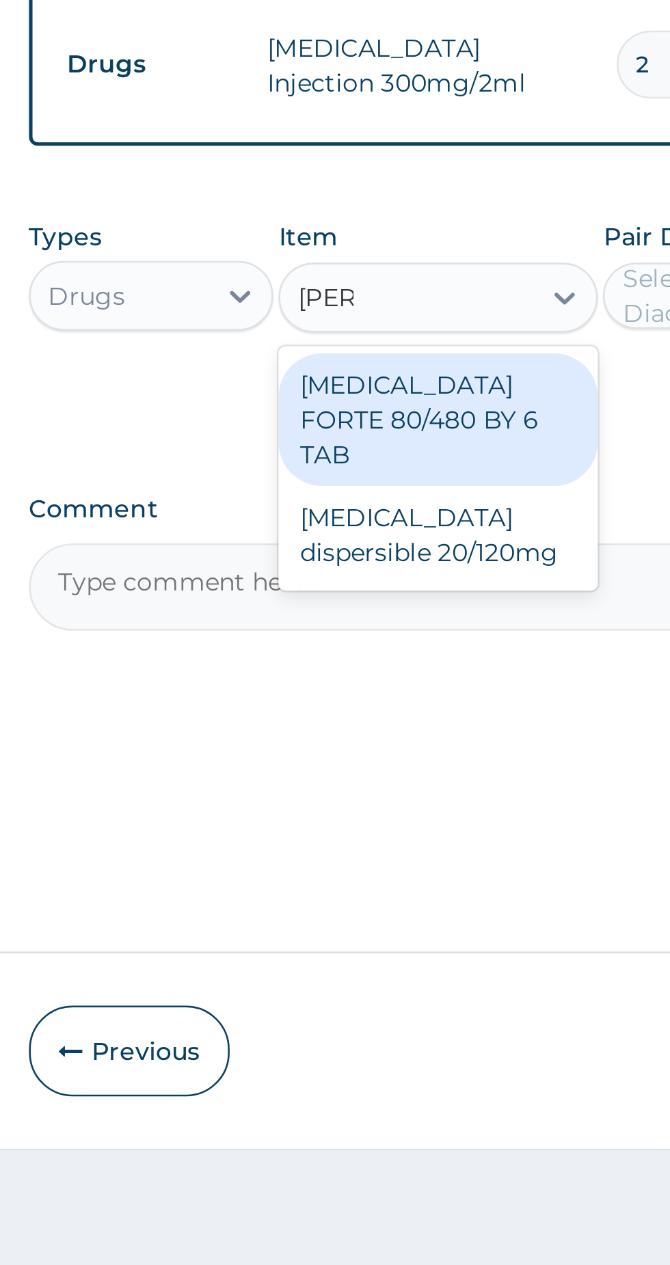
click at [326, 879] on div "COARTEM FORTE 80/480 BY 6 TAB" at bounding box center [365, 879] width 125 height 52
type input "coar"
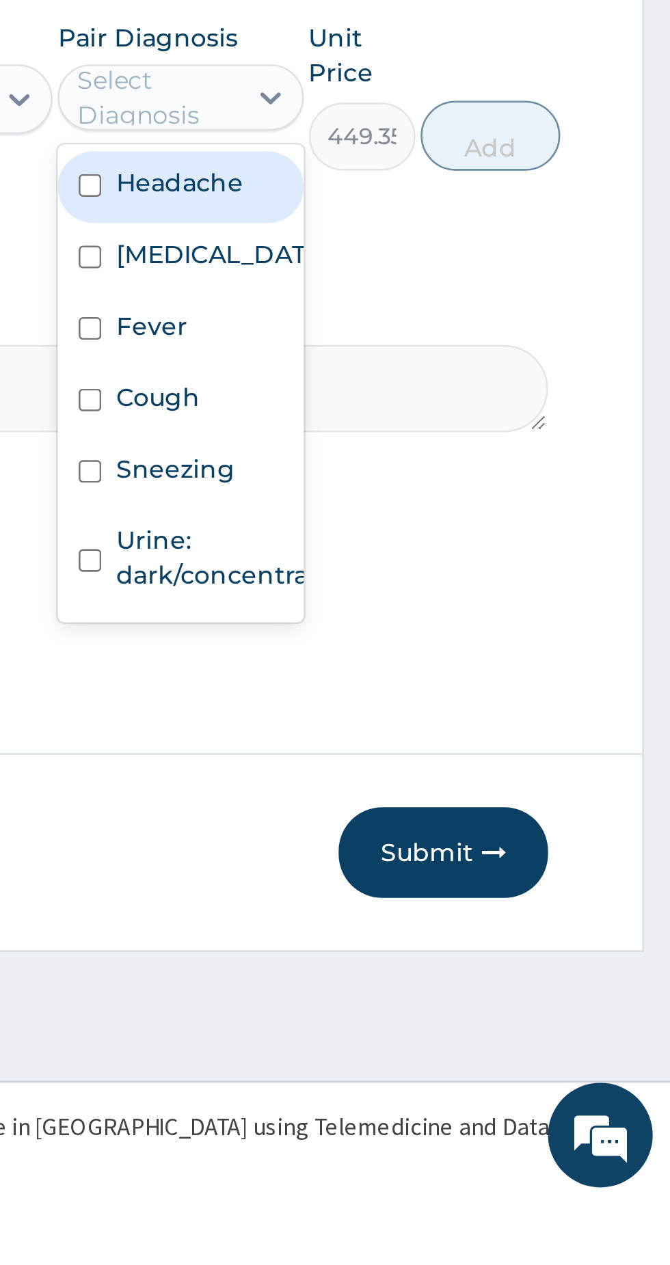
click at [442, 1013] on input "checkbox" at bounding box center [442, 1012] width 9 height 9
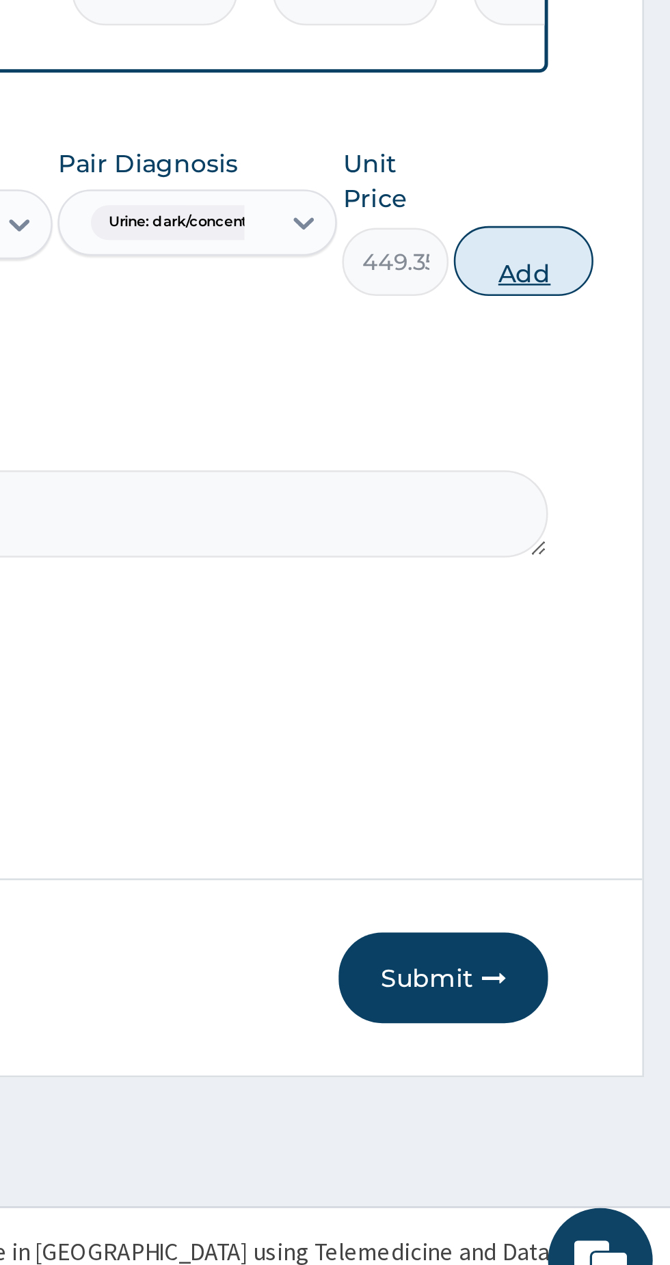
click at [626, 847] on button "Add" at bounding box center [612, 845] width 55 height 27
type input "0"
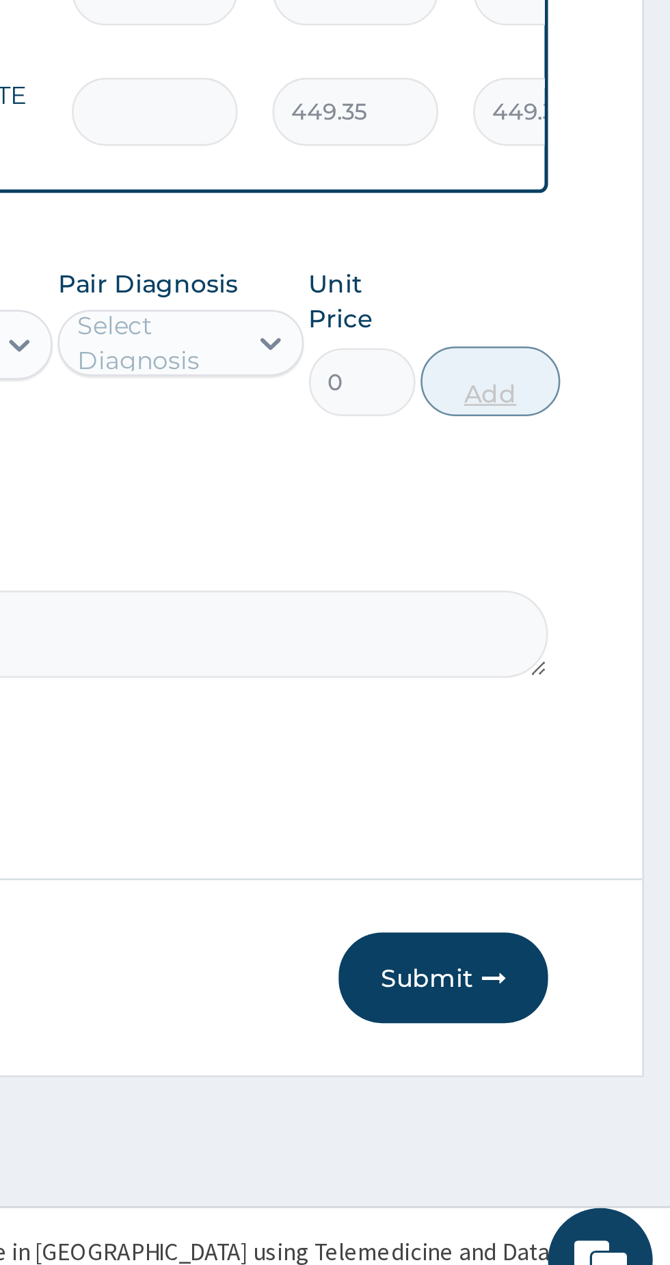
type input "0.00"
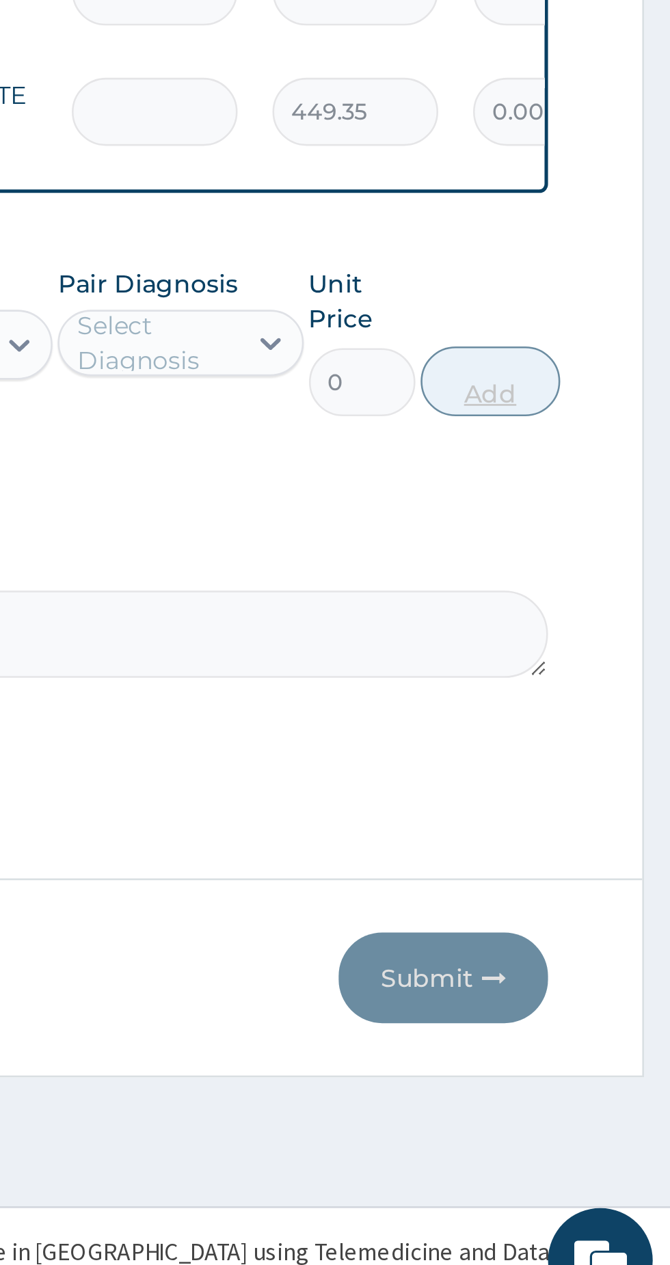
type input "6"
type input "2696.10"
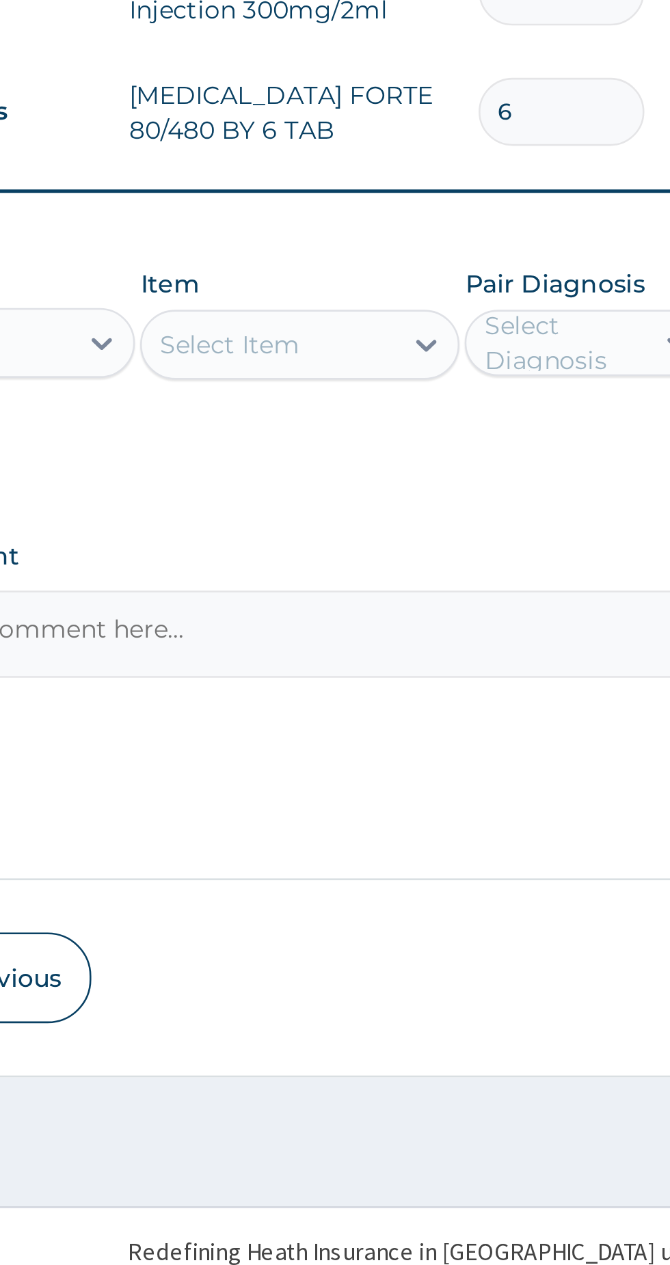
type input "6"
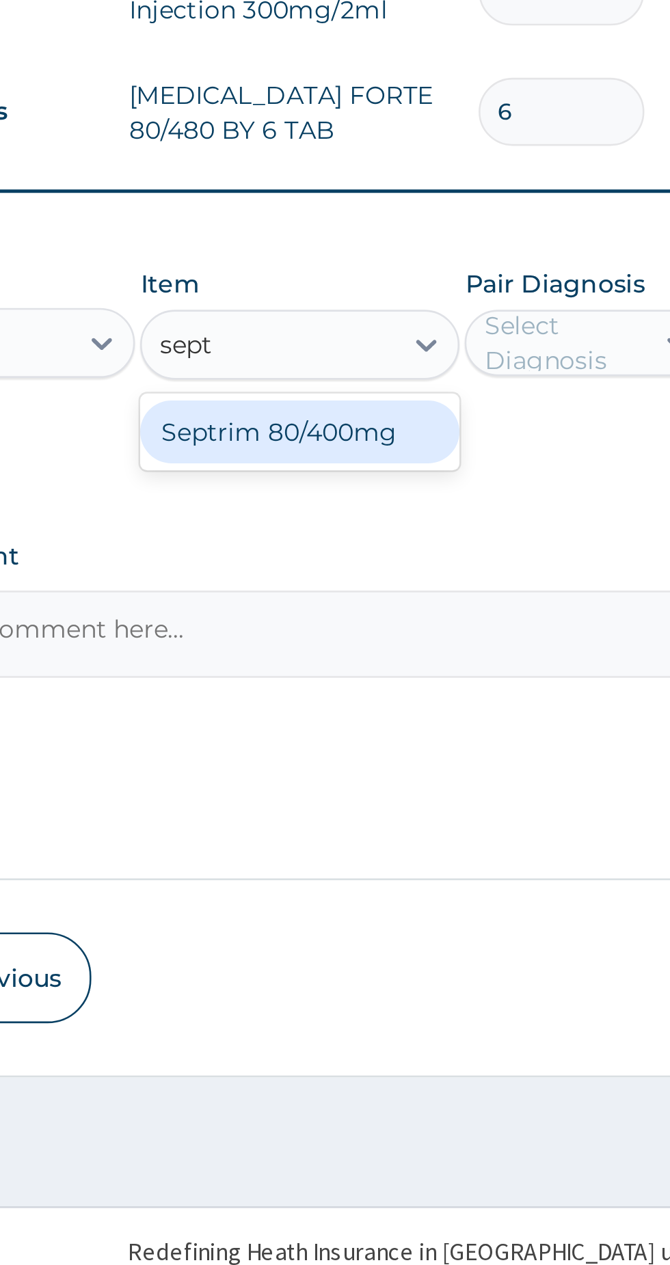
click at [356, 900] on div "Septrim 80/400mg" at bounding box center [365, 912] width 125 height 25
type input "sept"
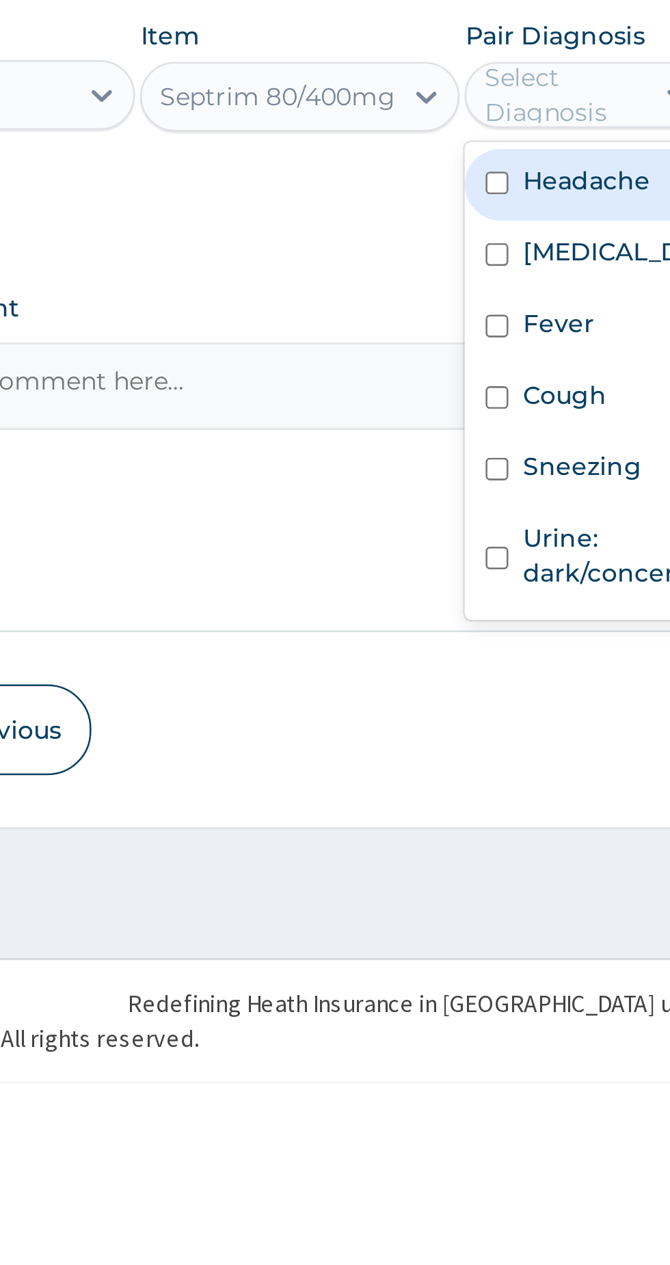
click at [483, 1000] on label "Cough" at bounding box center [468, 996] width 33 height 14
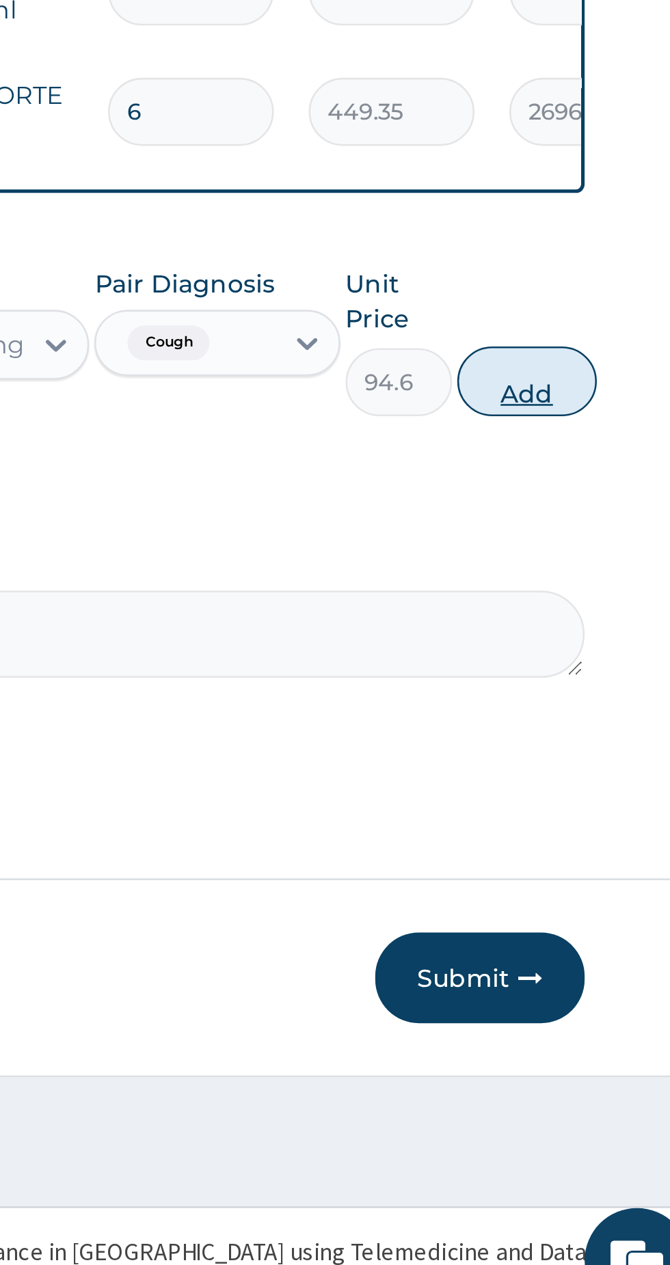
click at [602, 888] on button "Add" at bounding box center [599, 892] width 55 height 27
type input "0"
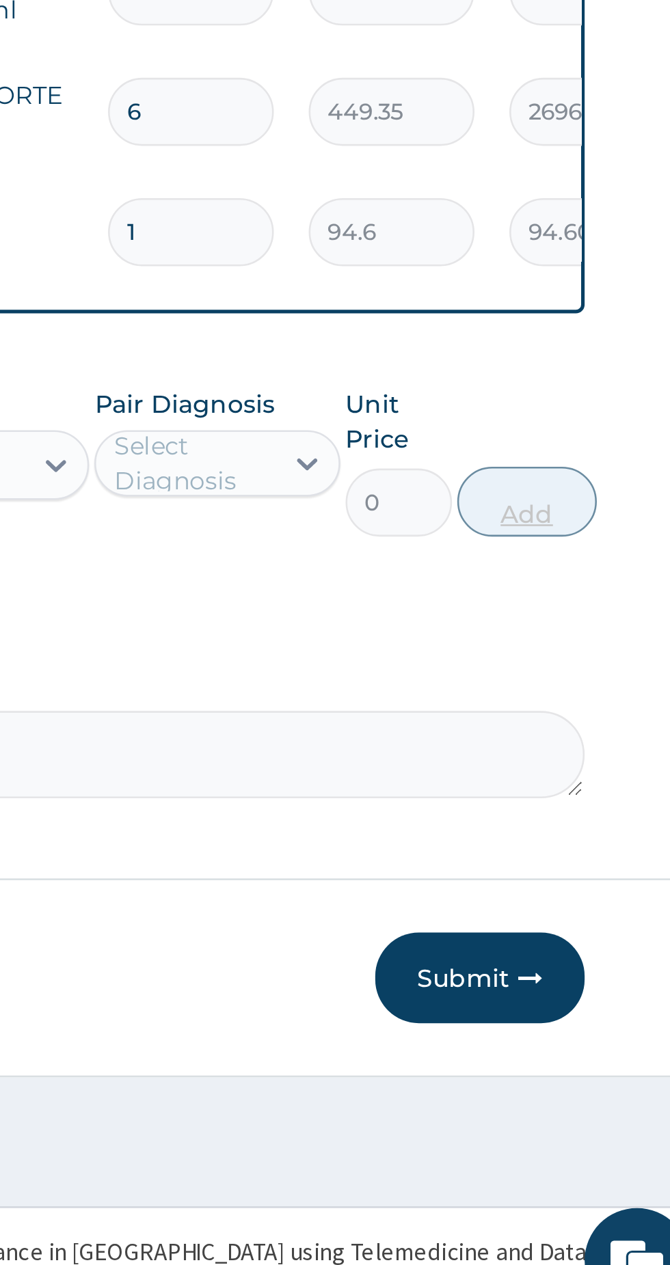
type input "10"
type input "946.00"
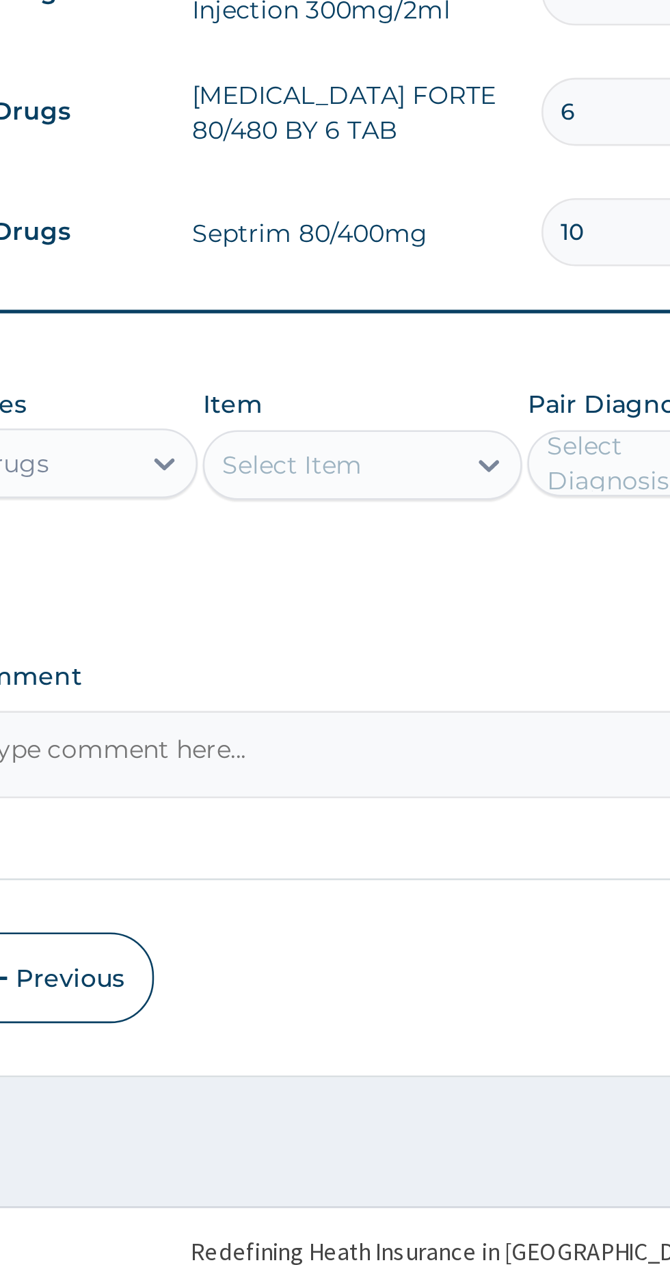
type input "10"
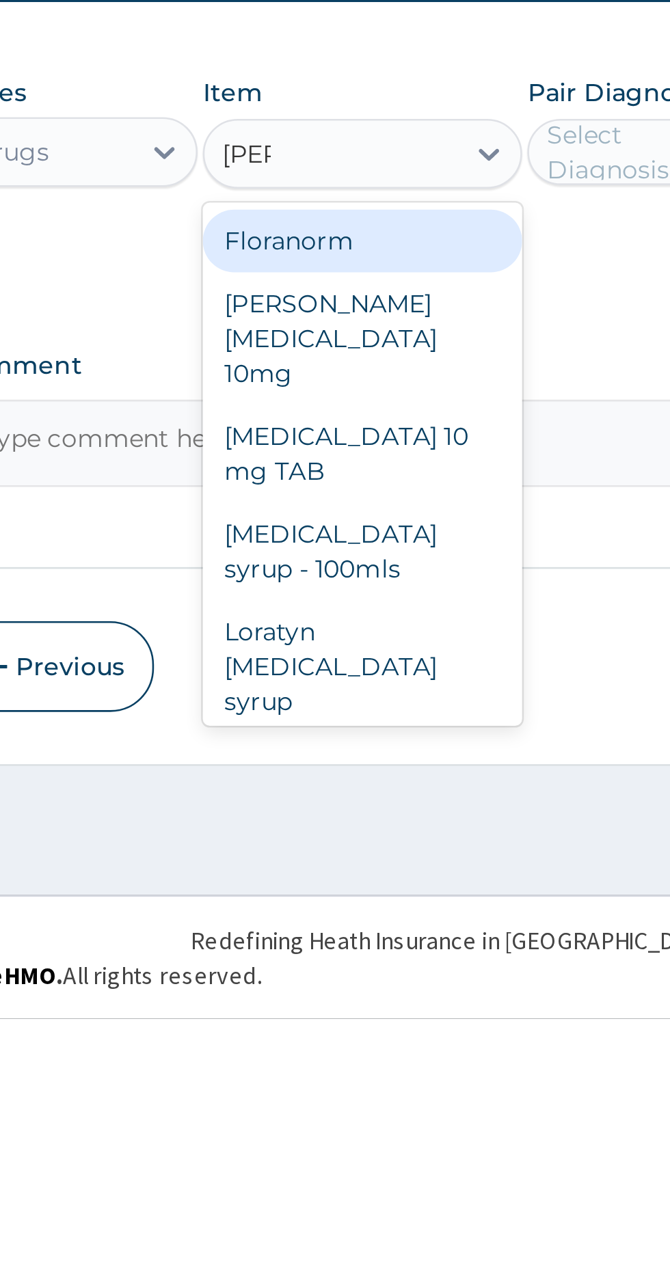
click at [325, 1024] on div "LORATADINE 10 mg TAB" at bounding box center [365, 1043] width 125 height 38
type input "lora"
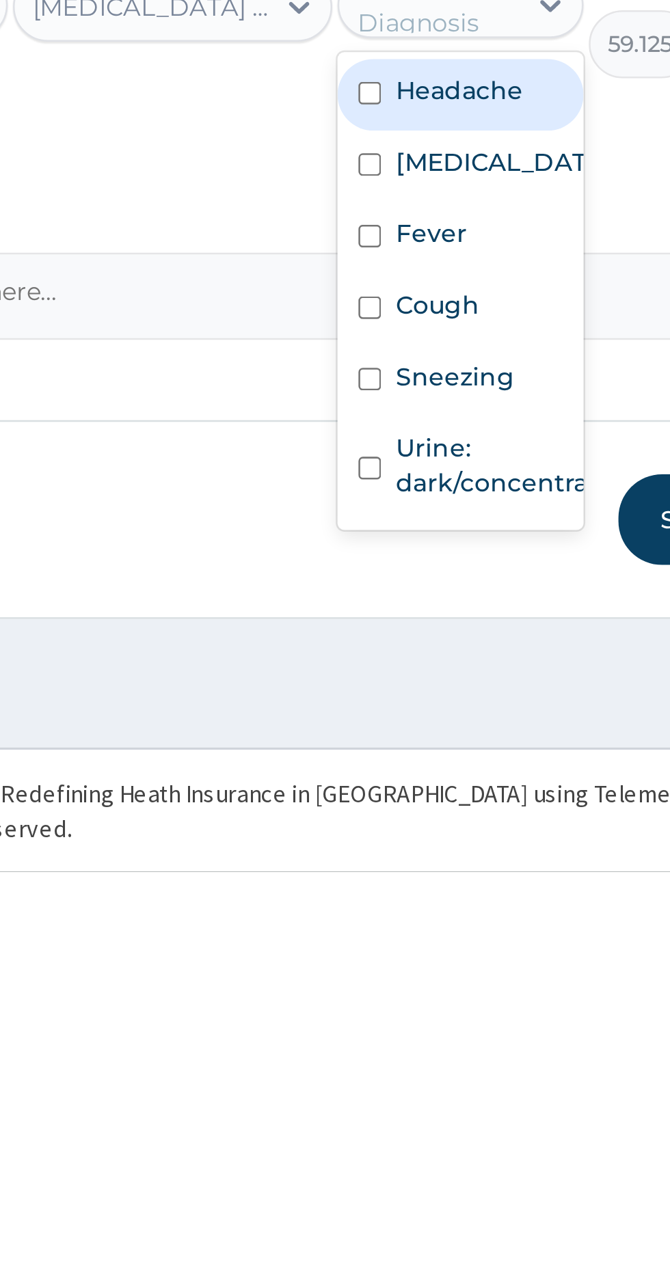
click at [500, 1079] on div "Sneezing" at bounding box center [478, 1072] width 96 height 28
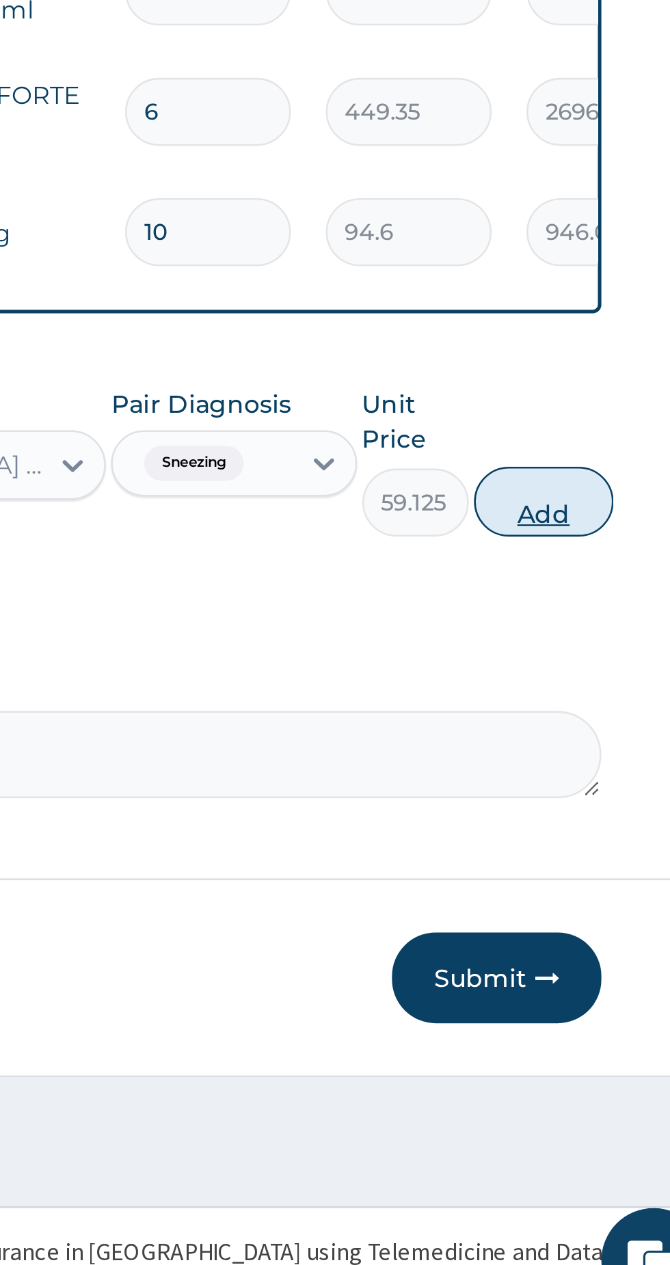
click at [604, 933] on button "Add" at bounding box center [599, 939] width 55 height 27
type input "0"
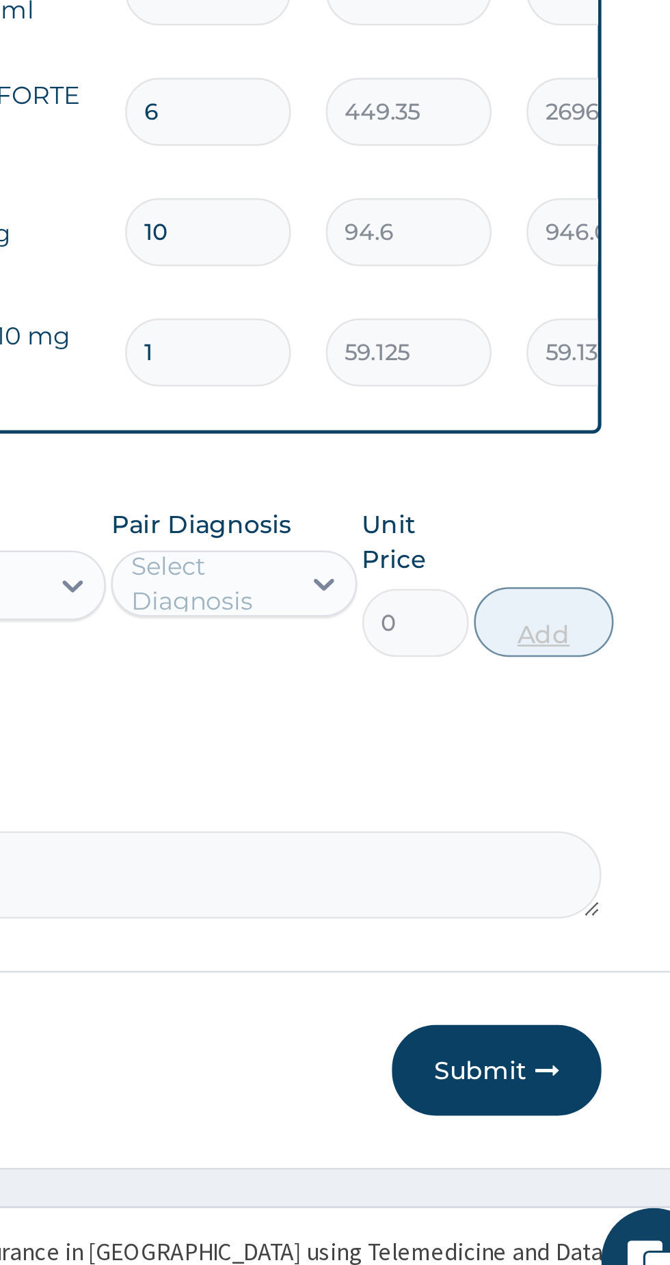
type input "10"
type input "591.25"
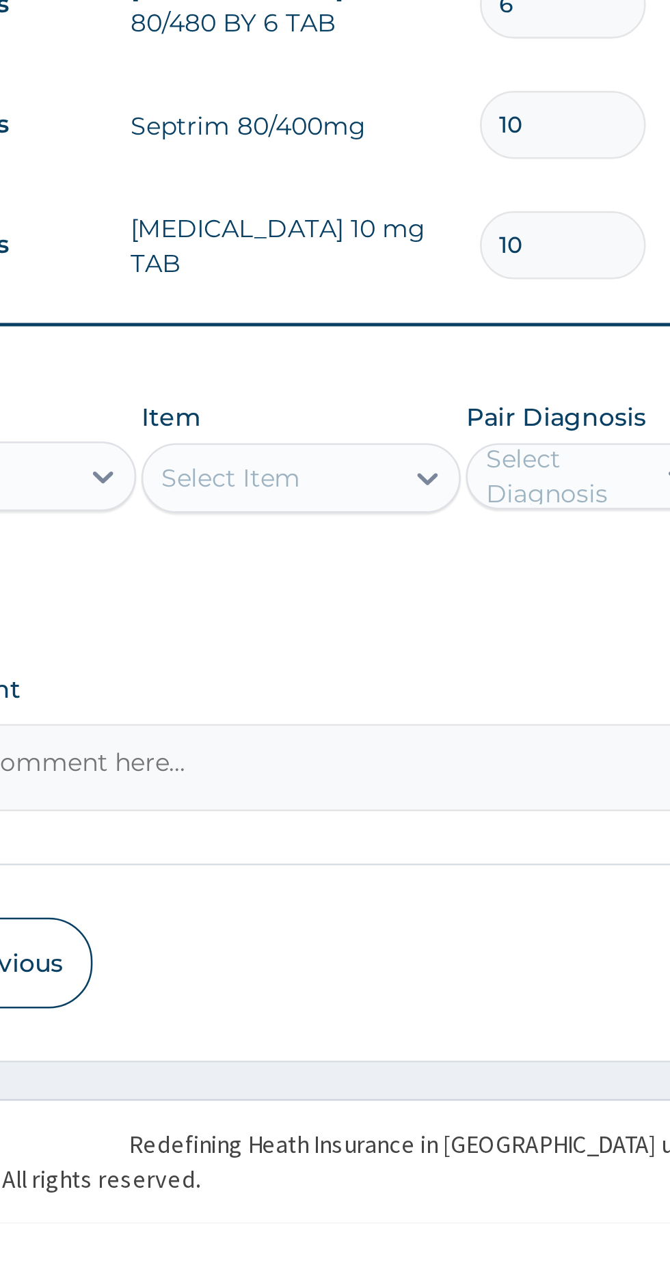
type input "10"
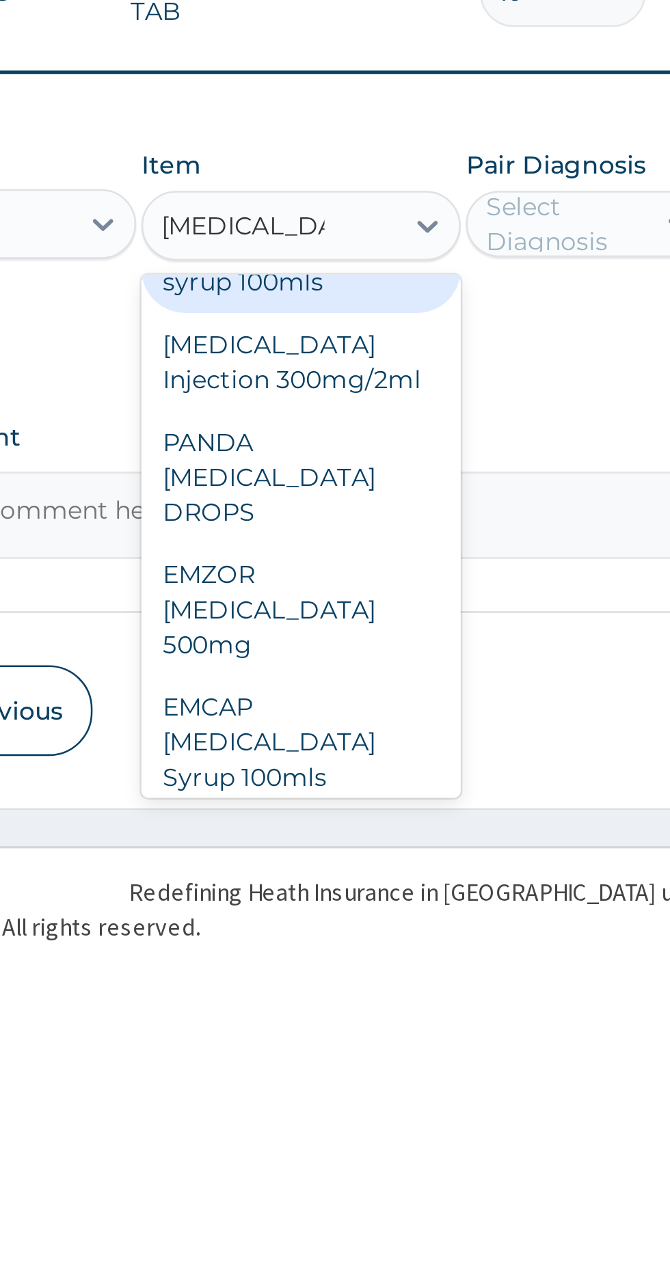
scroll to position [33, 0]
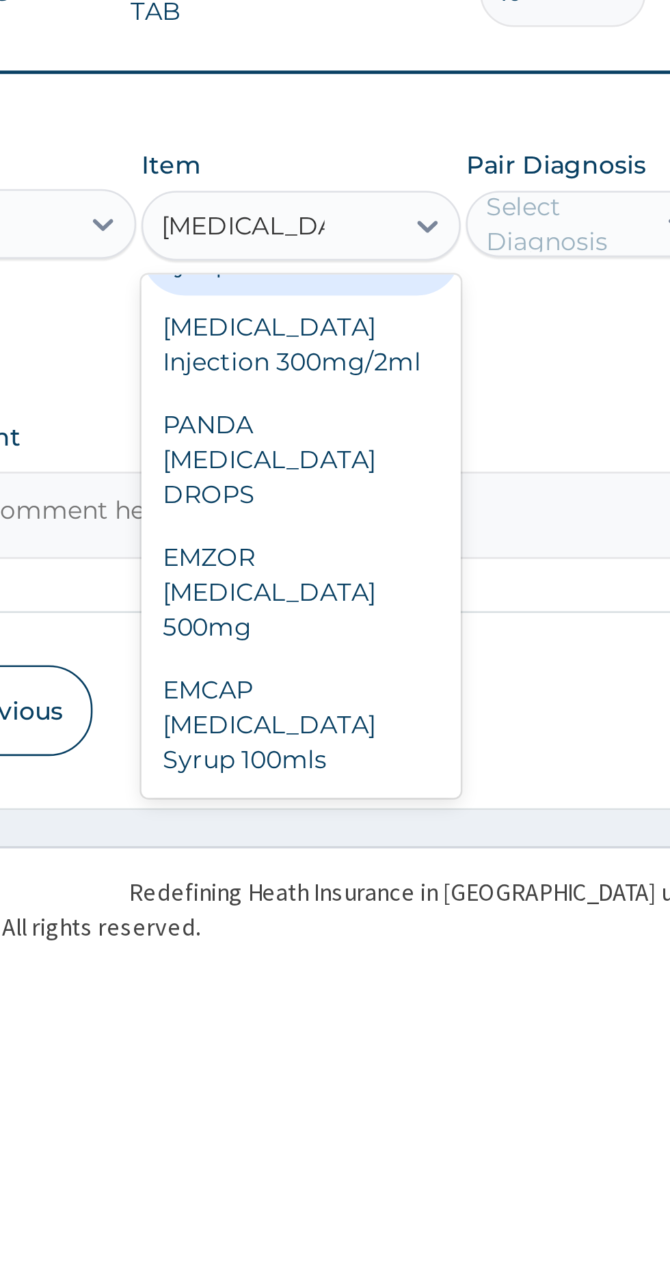
click at [340, 1095] on div "EMZOR PARACETAMOL 500mg" at bounding box center [365, 1116] width 125 height 52
type input "paracetamol"
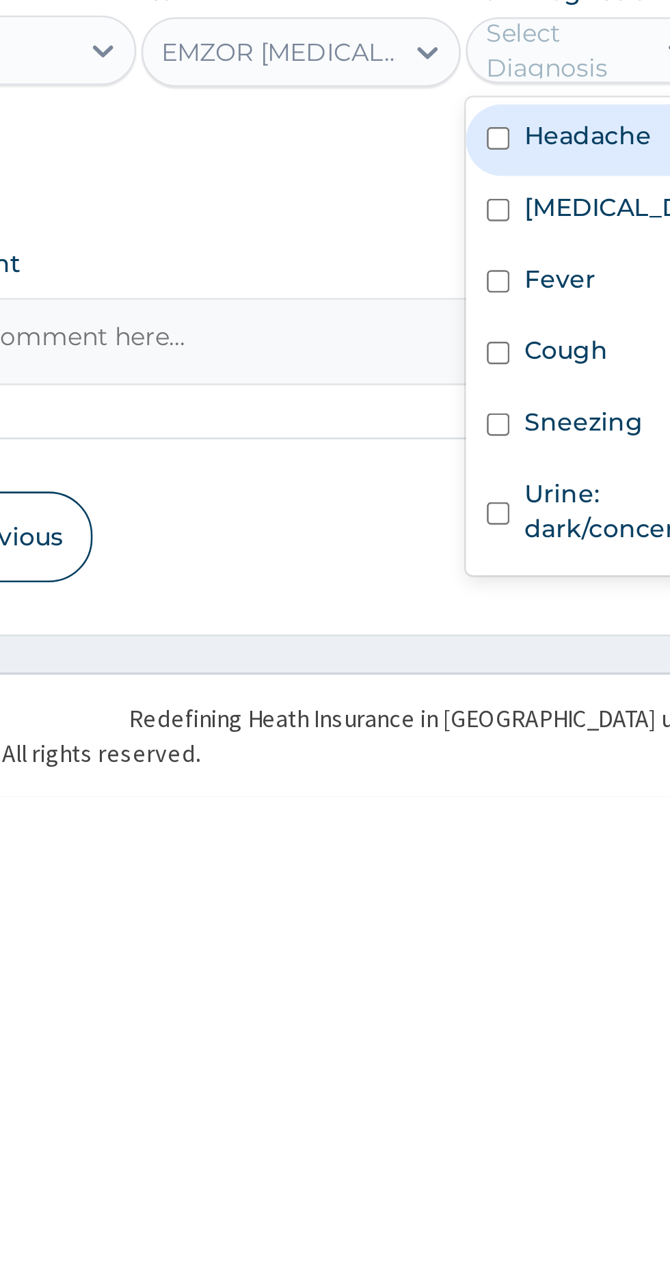
click at [450, 1021] on div "Common cold" at bounding box center [478, 1035] width 96 height 28
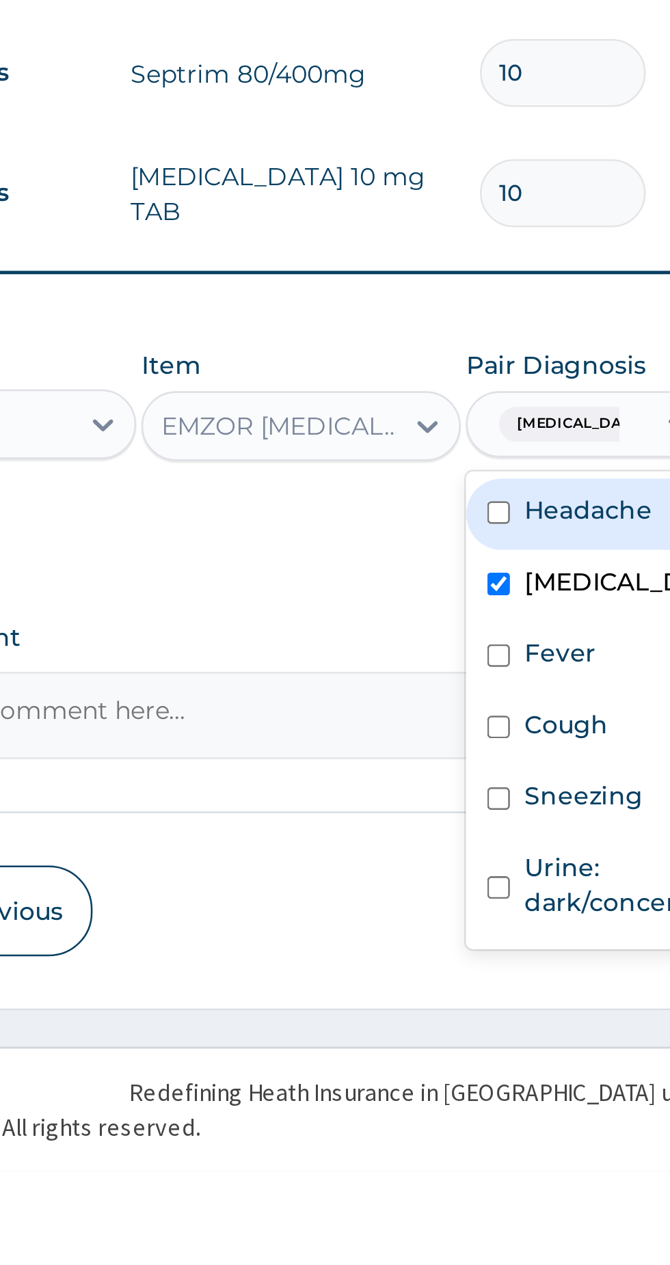
click at [447, 1002] on input "checkbox" at bounding box center [442, 1006] width 9 height 9
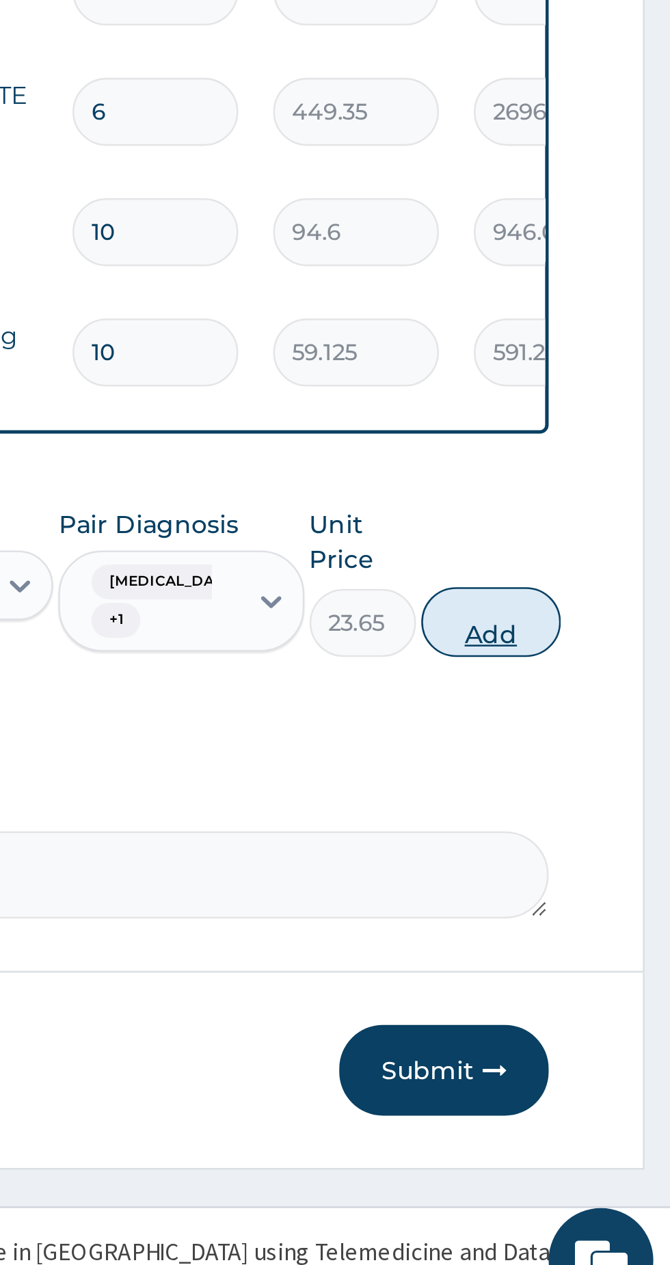
click at [605, 978] on button "Add" at bounding box center [599, 987] width 55 height 27
type input "0"
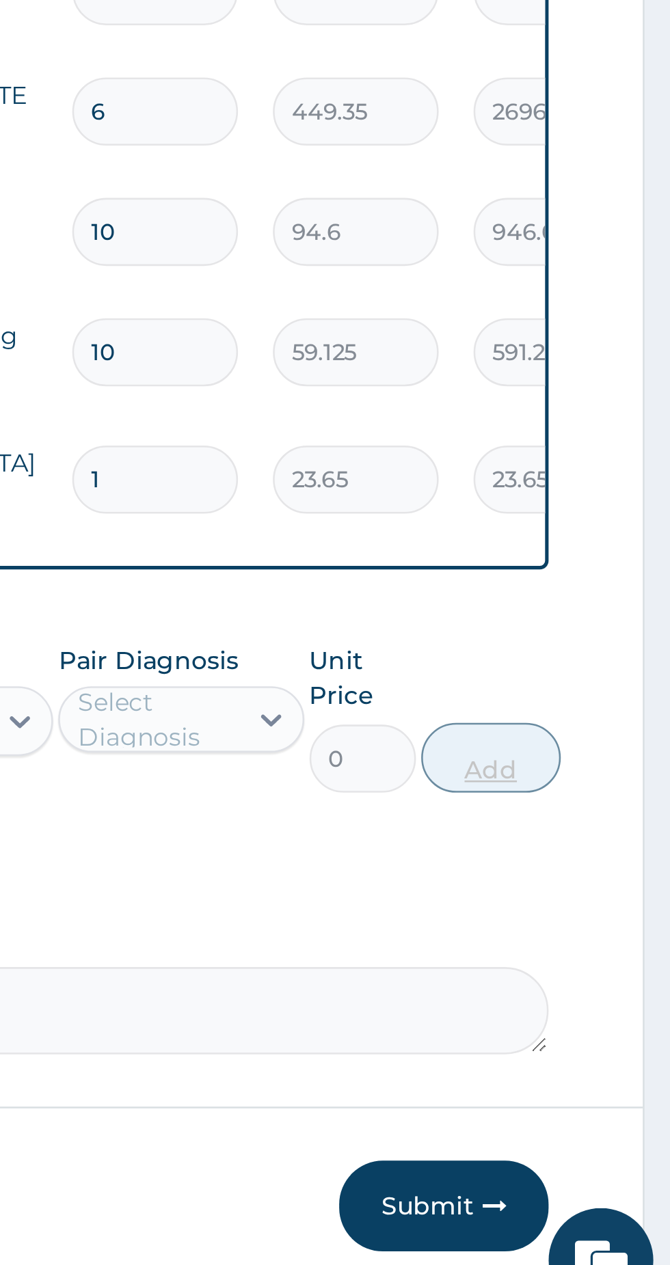
type input "12"
type input "283.80"
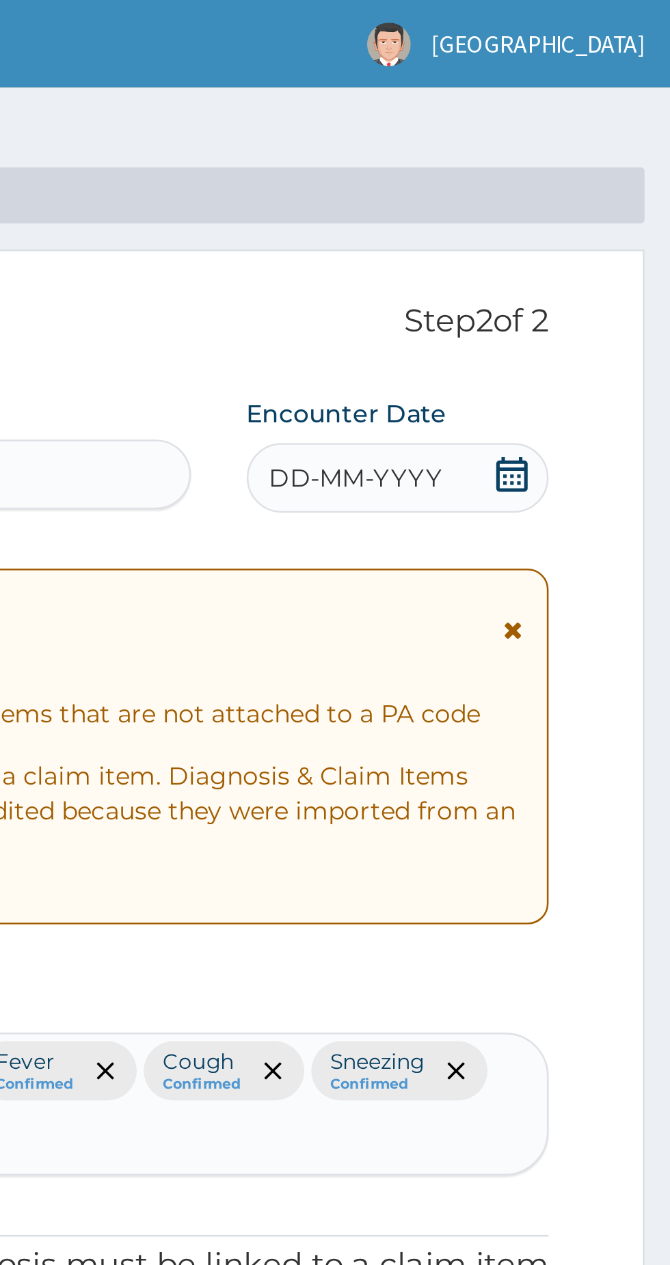
type input "12"
click at [605, 183] on icon at bounding box center [607, 186] width 12 height 14
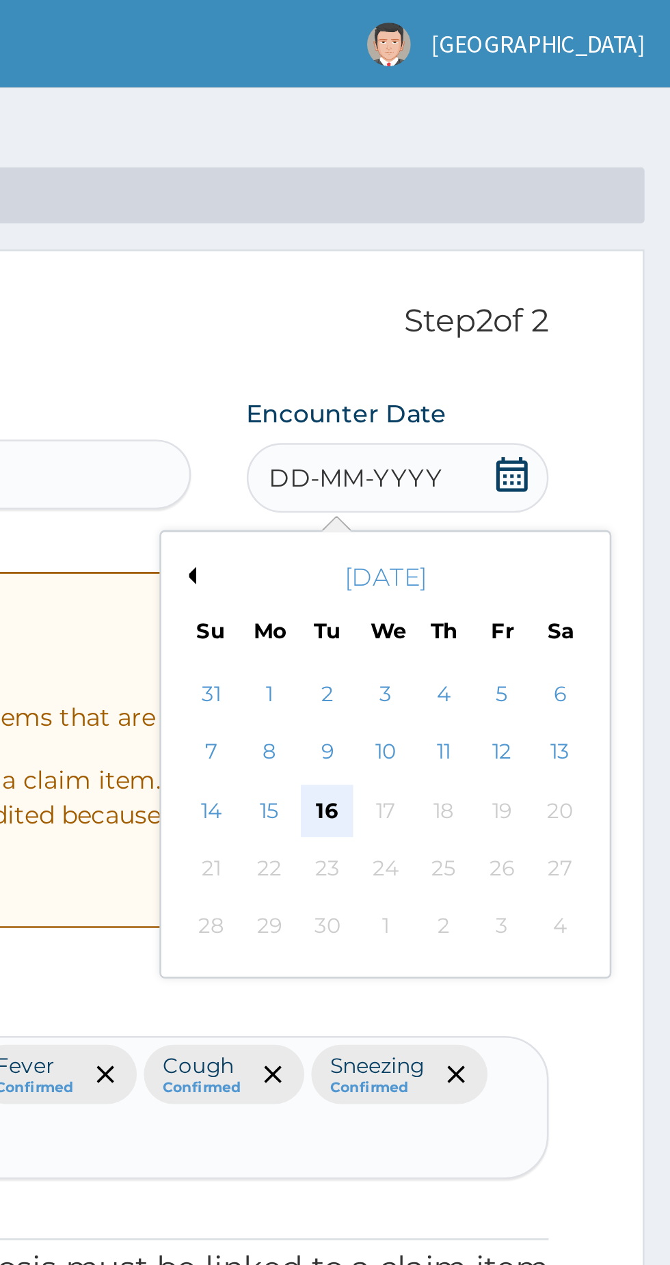
click at [540, 316] on div "16" at bounding box center [535, 317] width 20 height 20
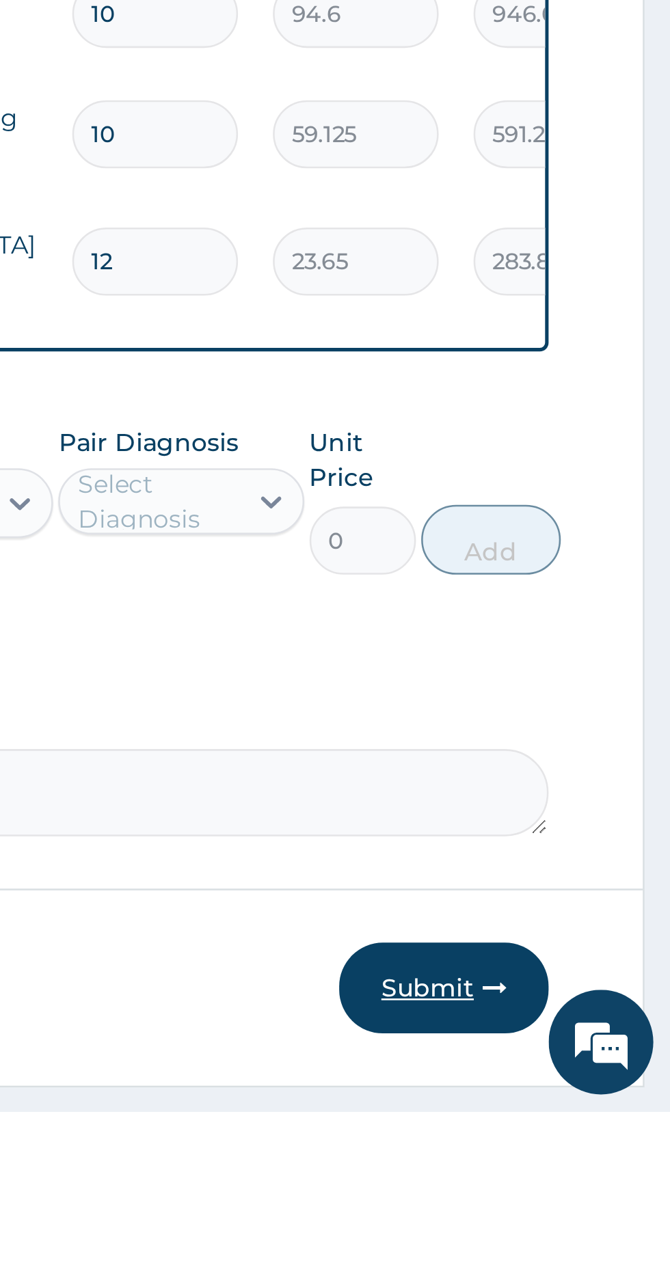
click at [589, 1225] on button "Submit" at bounding box center [581, 1216] width 82 height 36
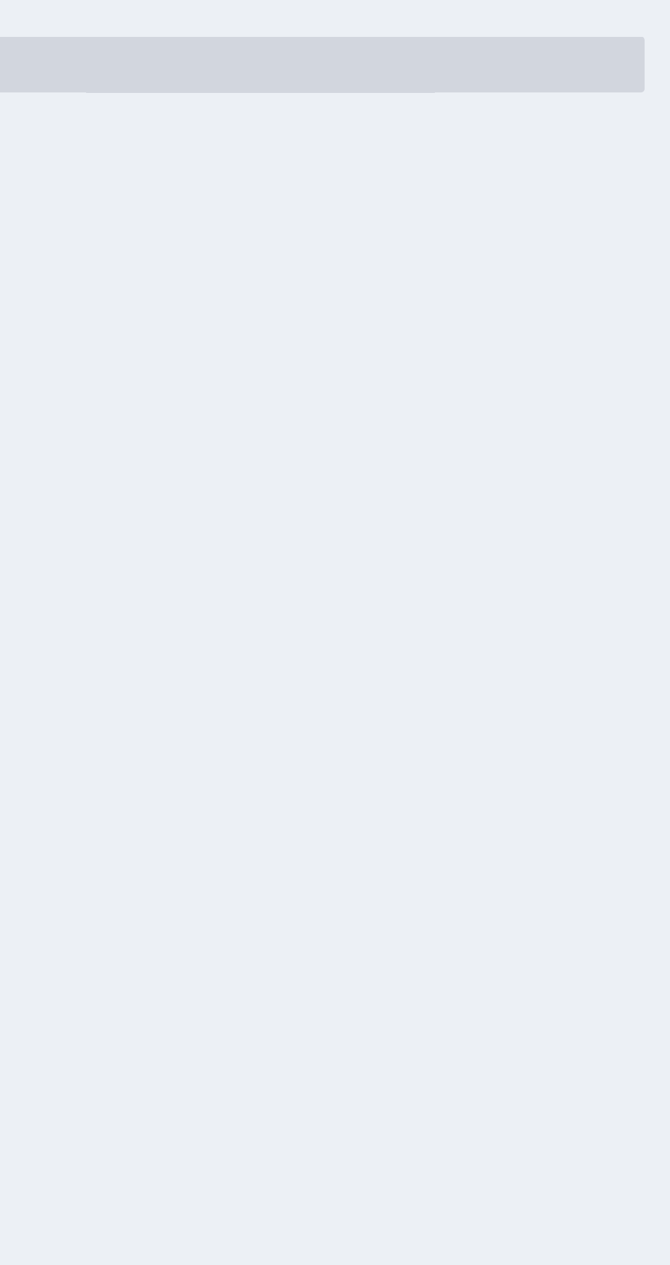
scroll to position [0, 0]
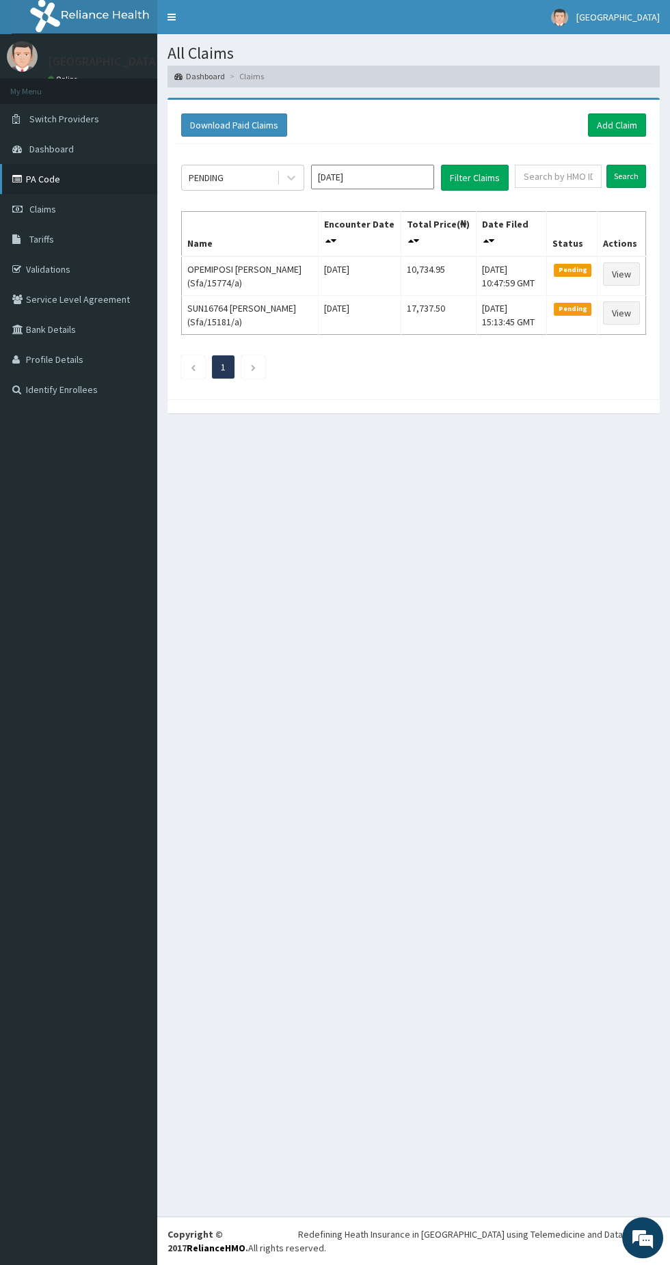
click at [44, 180] on link "PA Code" at bounding box center [78, 179] width 157 height 30
